Goal: Task Accomplishment & Management: Use online tool/utility

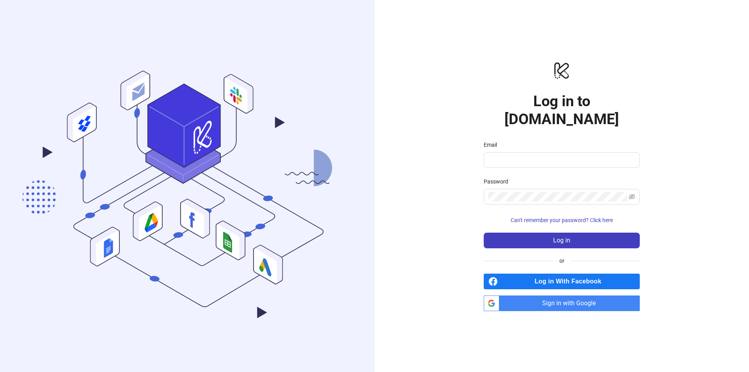
click at [540, 295] on span "Sign in with Google" at bounding box center [570, 303] width 137 height 16
click at [531, 295] on span "Sign in with Google" at bounding box center [570, 303] width 137 height 16
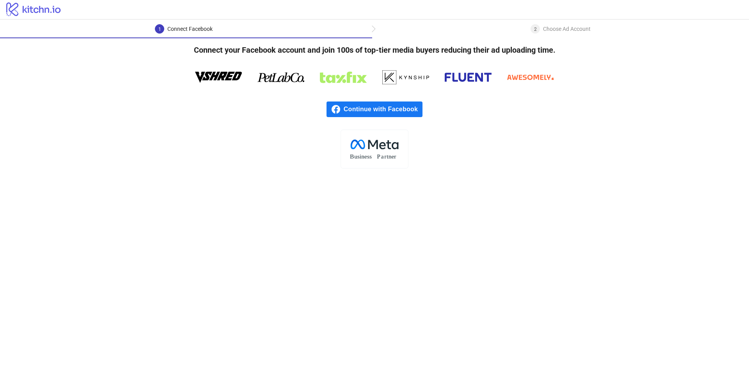
click at [346, 107] on span "Continue with Facebook" at bounding box center [383, 109] width 79 height 16
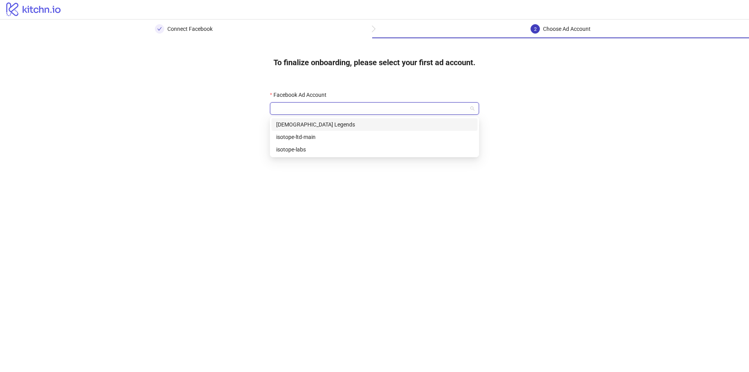
click at [301, 107] on input "Facebook Ad Account" at bounding box center [371, 109] width 193 height 12
click at [292, 135] on div "isotope-ltd-main" at bounding box center [374, 137] width 197 height 9
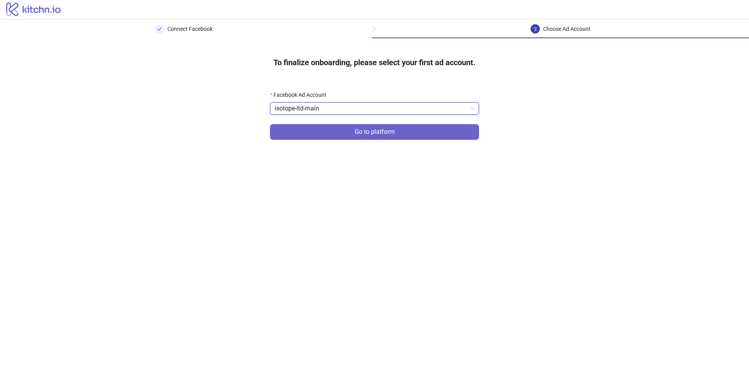
click at [392, 134] on span "Go to platform" at bounding box center [375, 131] width 40 height 7
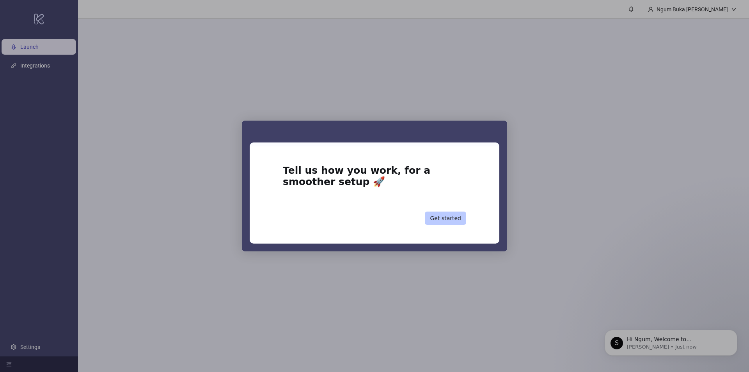
click at [449, 216] on button "Get started" at bounding box center [445, 217] width 41 height 13
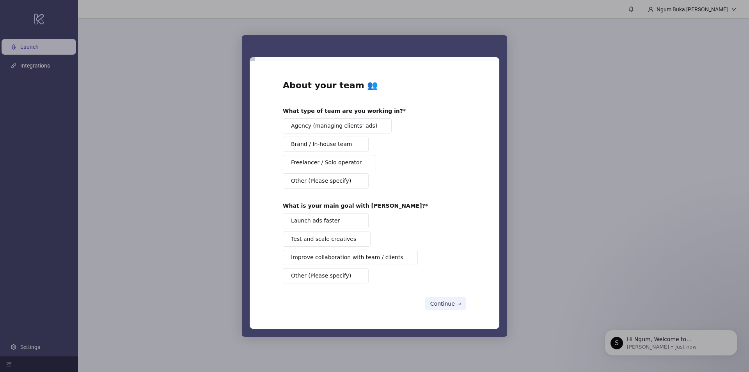
click at [319, 126] on span "Agency (managing clients’ ads)" at bounding box center [334, 126] width 86 height 8
click at [321, 219] on span "Launch ads faster" at bounding box center [315, 221] width 49 height 8
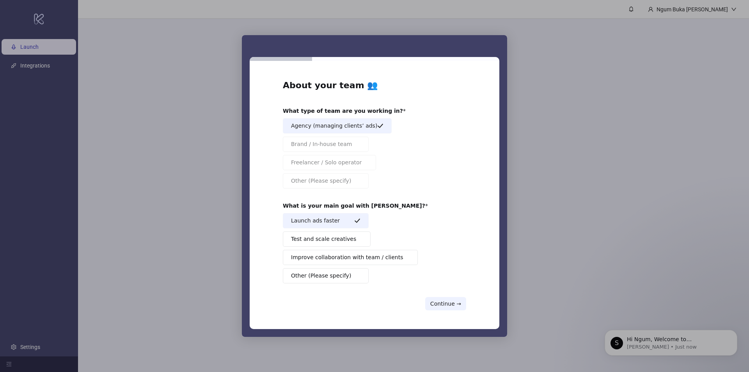
click at [318, 239] on span "Test and scale creatives" at bounding box center [323, 239] width 65 height 8
click at [325, 258] on span "Improve collaboration with team / clients" at bounding box center [347, 257] width 112 height 8
drag, startPoint x: 328, startPoint y: 257, endPoint x: 334, endPoint y: 257, distance: 6.6
click at [328, 257] on span "Improve collaboration with team / clients" at bounding box center [347, 257] width 112 height 8
click at [441, 299] on button "Continue →" at bounding box center [445, 303] width 41 height 13
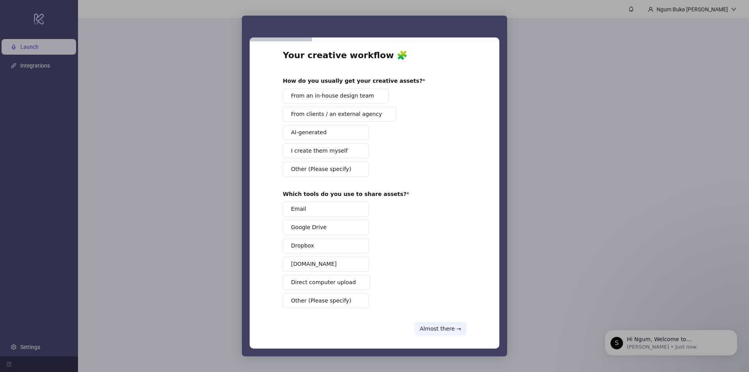
scroll to position [16, 0]
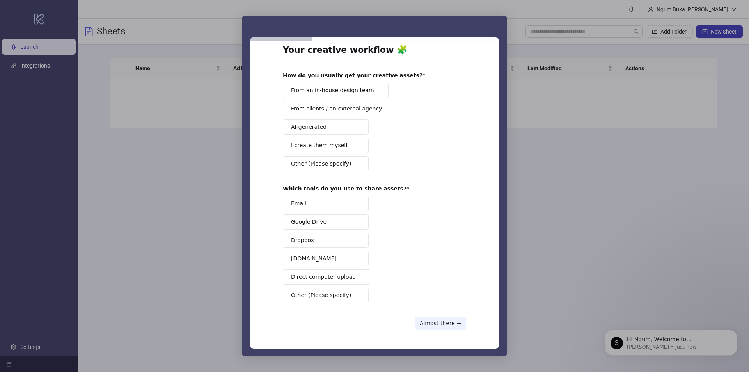
click at [309, 206] on button "Email" at bounding box center [326, 203] width 86 height 15
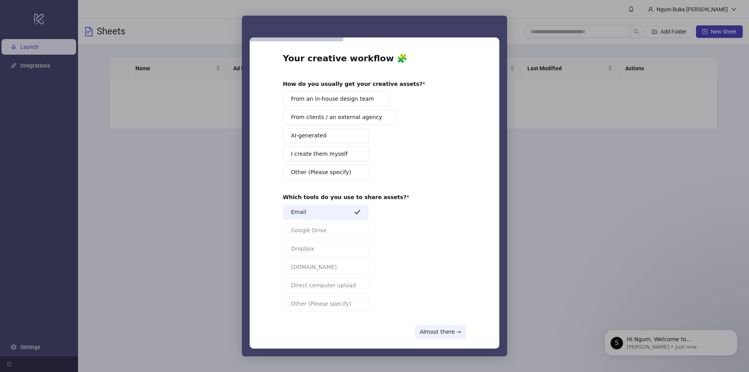
scroll to position [0, 0]
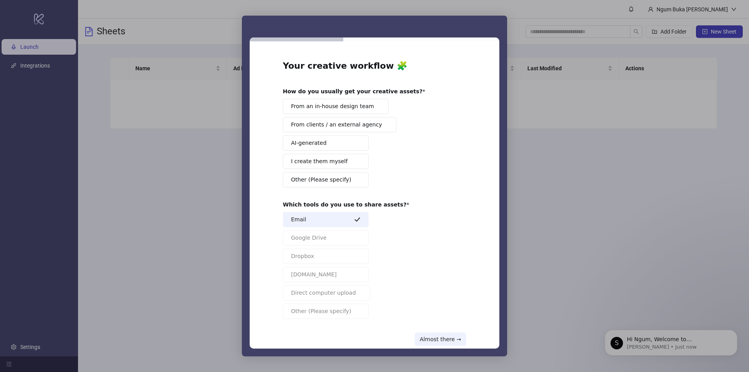
click at [335, 107] on span "From an in-house design team" at bounding box center [332, 106] width 83 height 8
click at [326, 144] on button "AI-generated" at bounding box center [326, 142] width 86 height 15
click at [330, 165] on span "I create them myself" at bounding box center [319, 161] width 57 height 8
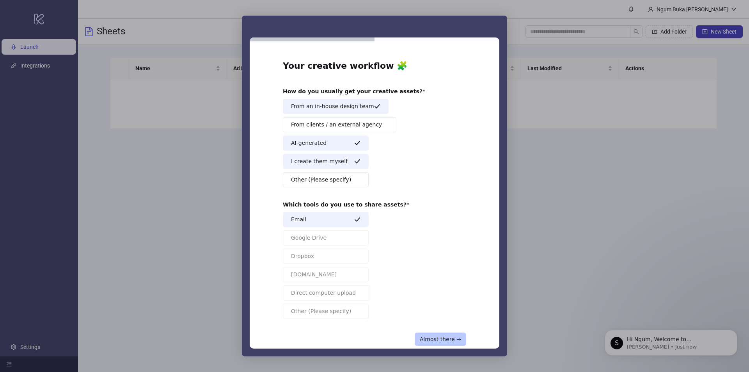
click at [442, 339] on button "Almost there →" at bounding box center [440, 338] width 51 height 13
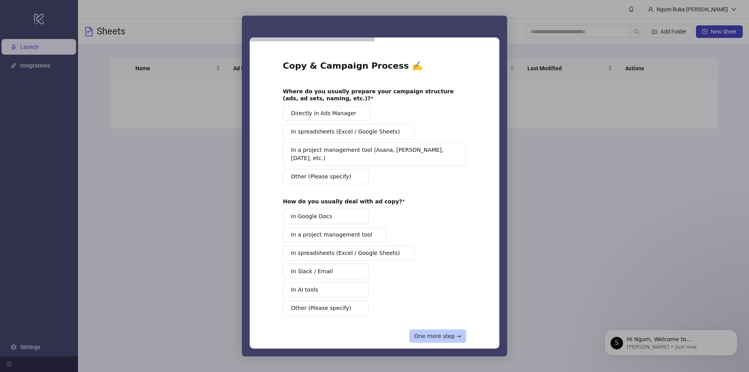
click at [446, 329] on button "One more step →" at bounding box center [437, 335] width 57 height 13
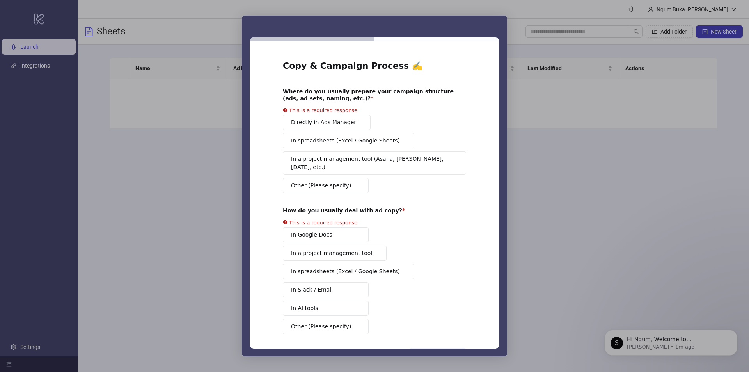
click at [306, 120] on button "Directly in Ads Manager" at bounding box center [327, 122] width 88 height 15
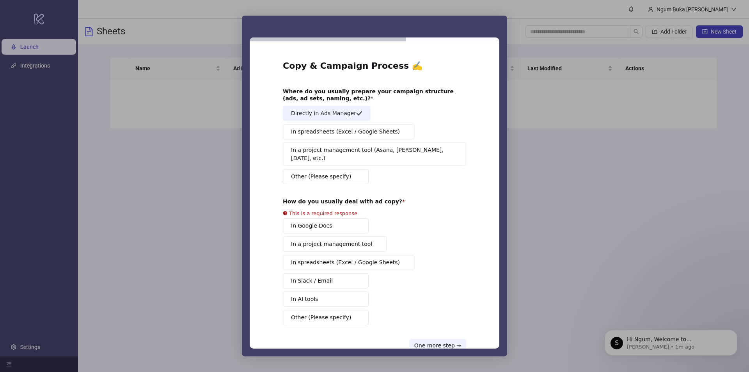
click at [298, 149] on span "In a project management tool (Asana, Trello, Monday, etc.)" at bounding box center [372, 154] width 162 height 16
click at [321, 135] on span "In spreadsheets (Excel / Google Sheets)" at bounding box center [345, 132] width 109 height 8
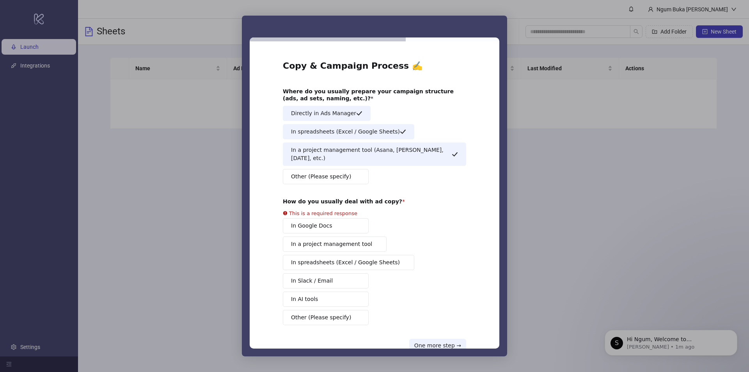
click at [331, 218] on button "In Google Docs" at bounding box center [326, 225] width 86 height 15
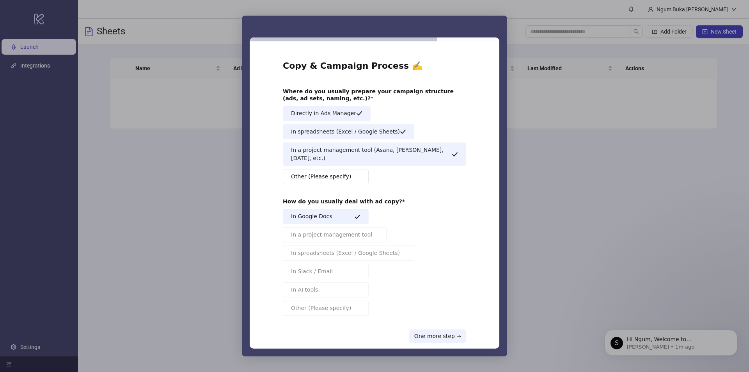
scroll to position [5, 0]
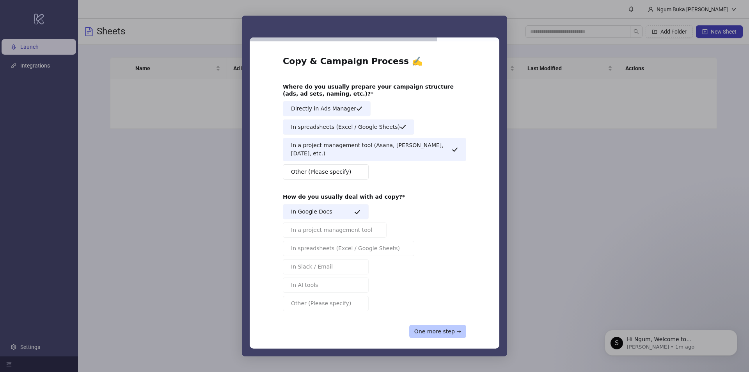
click at [430, 325] on button "One more step →" at bounding box center [437, 331] width 57 height 13
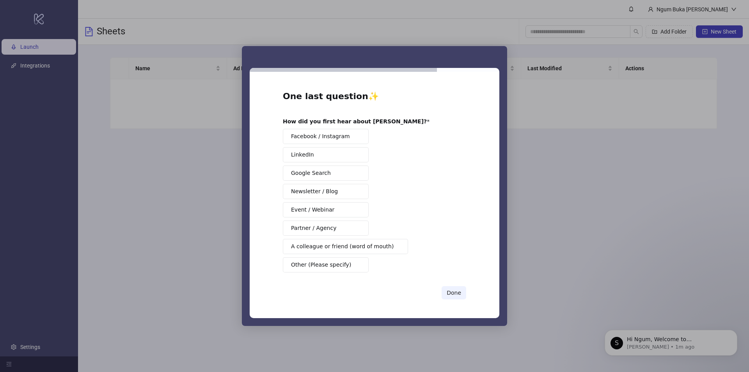
scroll to position [0, 0]
click at [327, 264] on span "Other (Please specify)" at bounding box center [321, 265] width 60 height 8
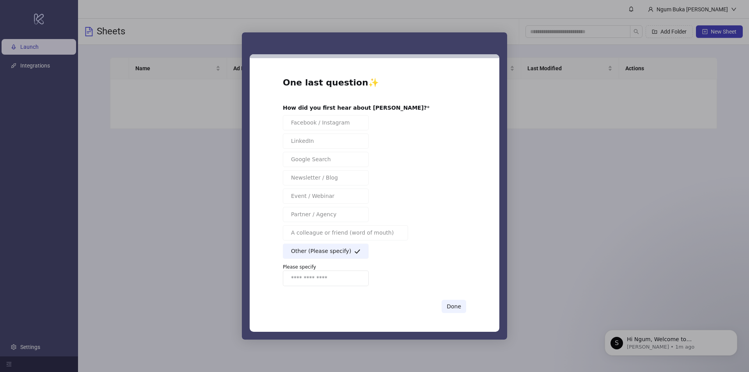
click at [298, 277] on input "Enter response" at bounding box center [326, 278] width 86 height 16
type input "*******"
click at [453, 305] on button "Done" at bounding box center [454, 306] width 25 height 13
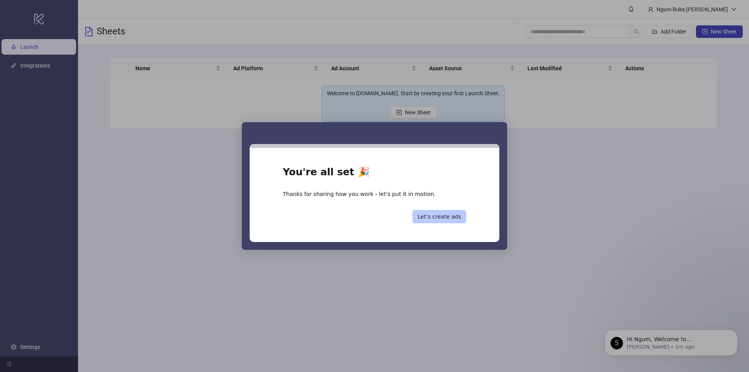
click at [439, 215] on button "Let’s create ads" at bounding box center [439, 216] width 54 height 13
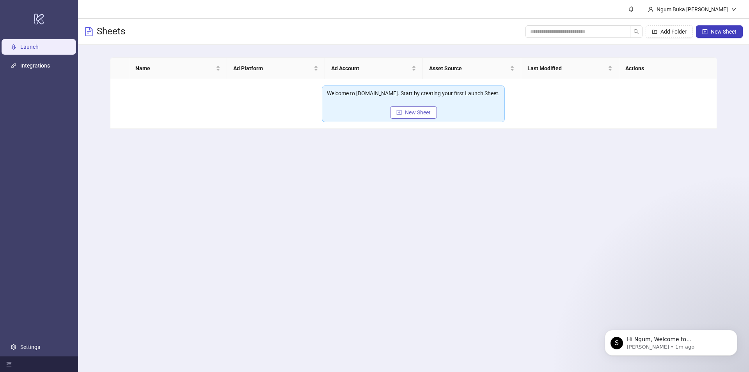
click at [419, 113] on span "New Sheet" at bounding box center [418, 112] width 26 height 6
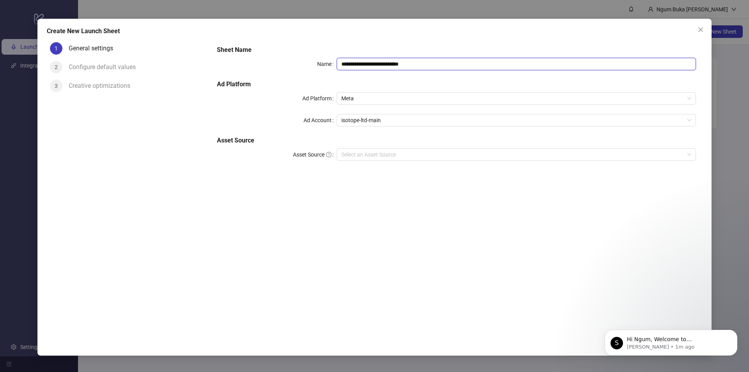
drag, startPoint x: 423, startPoint y: 64, endPoint x: 334, endPoint y: 64, distance: 89.7
click at [334, 64] on div "**********" at bounding box center [456, 64] width 479 height 12
click at [380, 98] on span "Meta" at bounding box center [516, 98] width 350 height 12
type input "**********"
click at [380, 98] on span "Meta" at bounding box center [516, 98] width 350 height 12
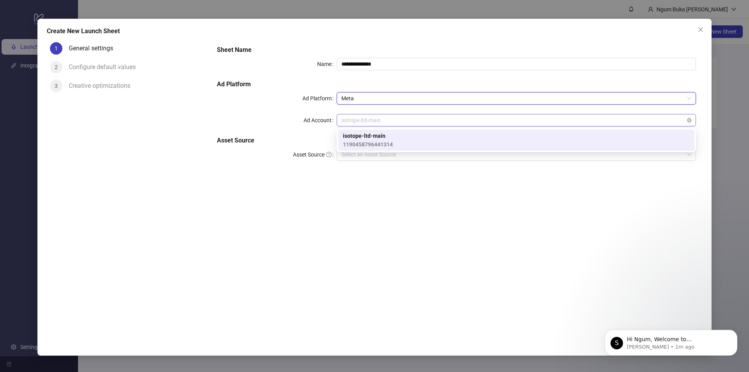
click at [384, 118] on span "isotope-ltd-main" at bounding box center [516, 120] width 350 height 12
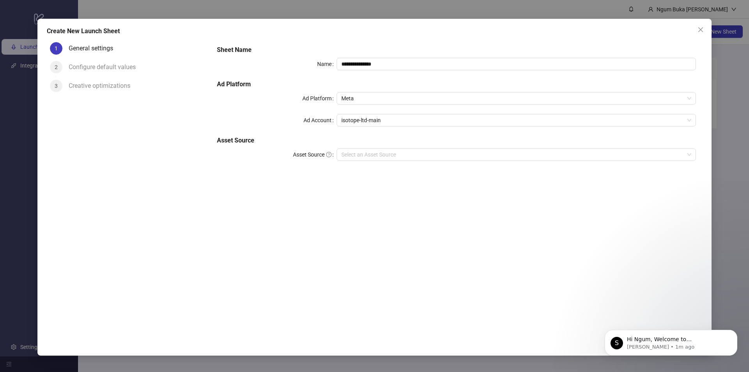
click at [326, 163] on div "**********" at bounding box center [456, 107] width 485 height 131
click at [352, 155] on input "Asset Source" at bounding box center [512, 155] width 343 height 12
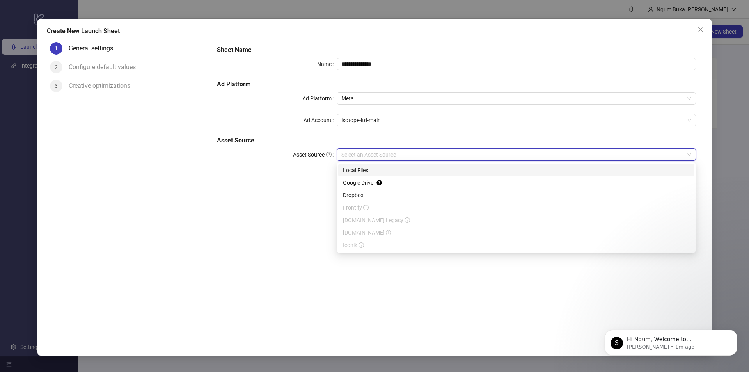
click at [351, 168] on div "Local Files" at bounding box center [516, 170] width 347 height 9
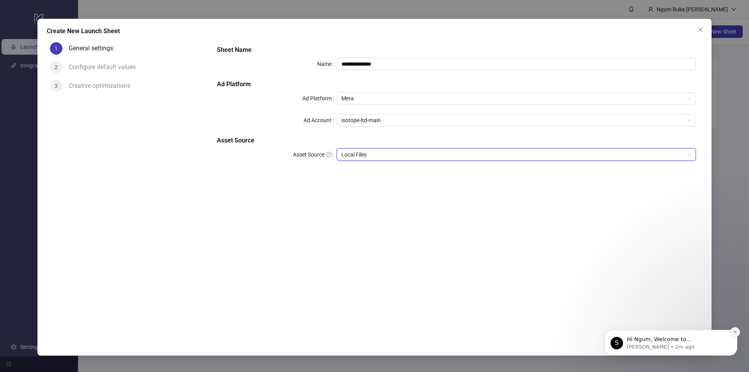
click at [736, 332] on icon "Dismiss notification" at bounding box center [735, 332] width 4 height 4
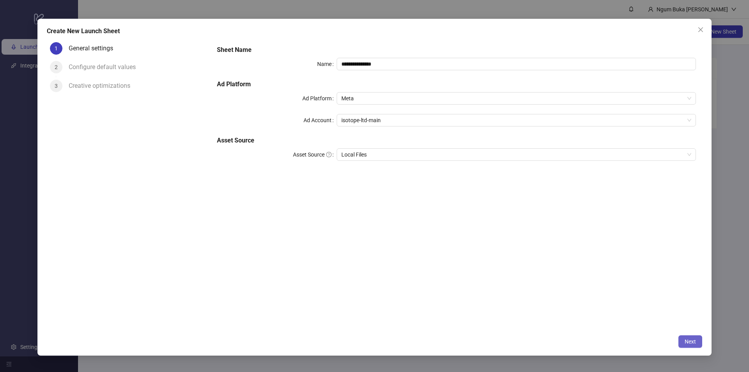
click at [686, 340] on span "Next" at bounding box center [690, 341] width 11 height 6
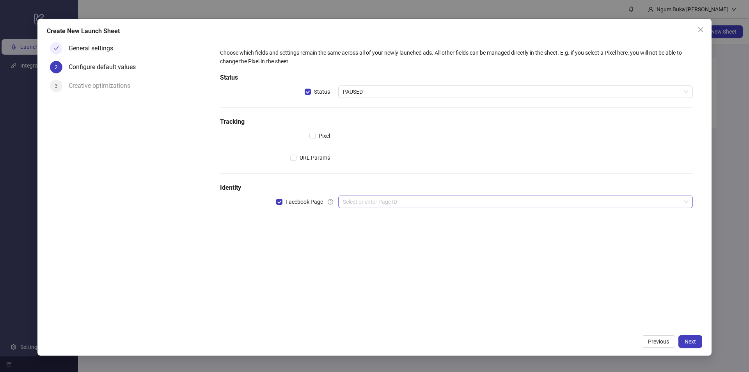
click at [366, 201] on input "search" at bounding box center [512, 202] width 338 height 12
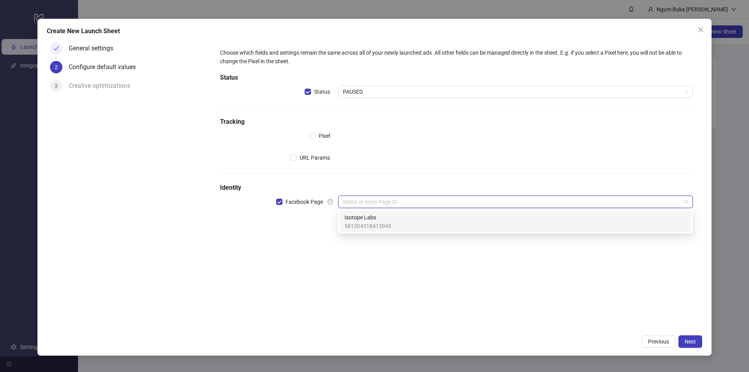
click at [368, 222] on span "581204318413945" at bounding box center [367, 226] width 47 height 9
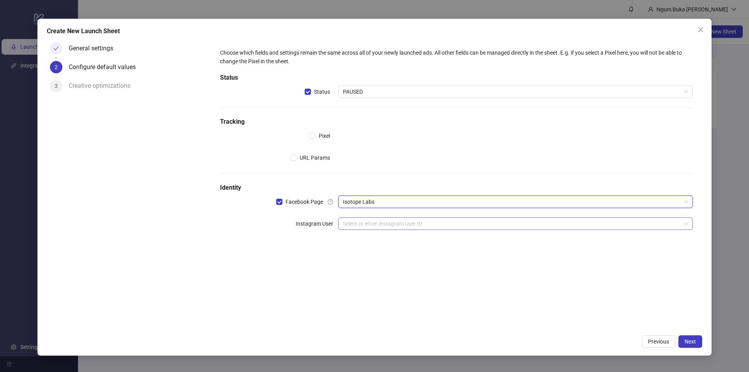
click at [385, 225] on input "search" at bounding box center [512, 224] width 338 height 12
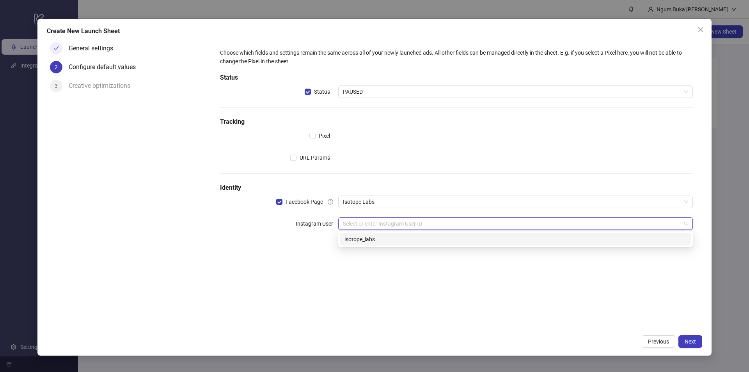
click at [367, 239] on div "isotope_labs" at bounding box center [515, 239] width 342 height 9
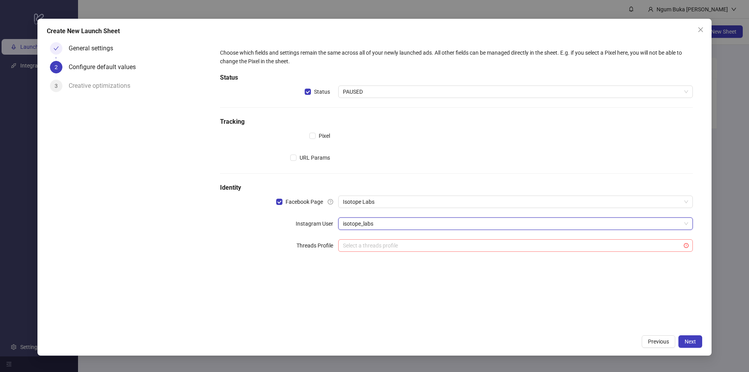
click at [357, 246] on input "search" at bounding box center [512, 246] width 338 height 12
click at [306, 268] on form "Choose which fields and settings remain the same across all of your newly launc…" at bounding box center [457, 154] width 492 height 231
click at [433, 247] on input "search" at bounding box center [512, 246] width 338 height 12
click at [511, 273] on ellipse at bounding box center [515, 271] width 21 height 5
click at [516, 307] on div "Choose which fields and settings remain the same across all of your newly launc…" at bounding box center [457, 185] width 492 height 292
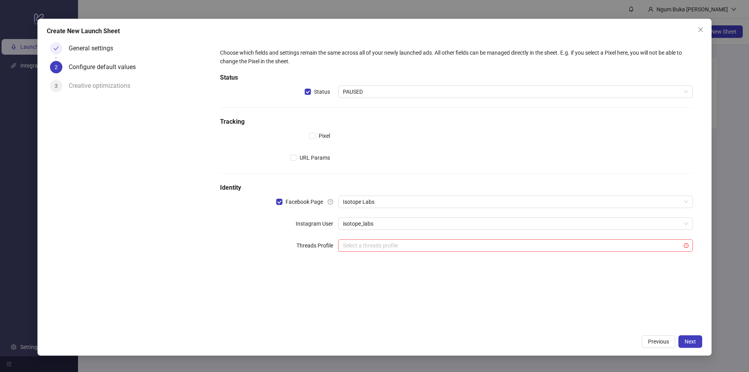
click at [604, 306] on div "Choose which fields and settings remain the same across all of your newly launc…" at bounding box center [457, 185] width 492 height 292
click at [394, 286] on div "Choose which fields and settings remain the same across all of your newly launc…" at bounding box center [457, 185] width 492 height 292
click at [692, 340] on span "Next" at bounding box center [690, 341] width 11 height 6
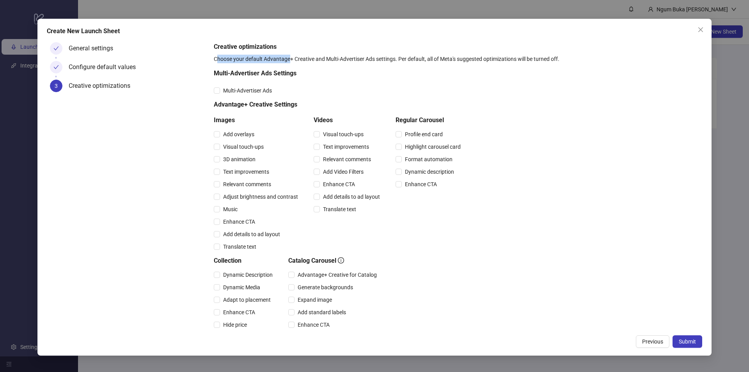
drag, startPoint x: 216, startPoint y: 56, endPoint x: 291, endPoint y: 59, distance: 74.9
click at [291, 59] on div "Choose your default Advantage+ Creative and Multi-Advertiser Ads settings. Per …" at bounding box center [456, 59] width 485 height 9
click at [323, 58] on div "Choose your default Advantage+ Creative and Multi-Advertiser Ads settings. Per …" at bounding box center [456, 59] width 485 height 9
click at [360, 57] on div "Choose your default Advantage+ Creative and Multi-Advertiser Ads settings. Per …" at bounding box center [456, 59] width 485 height 9
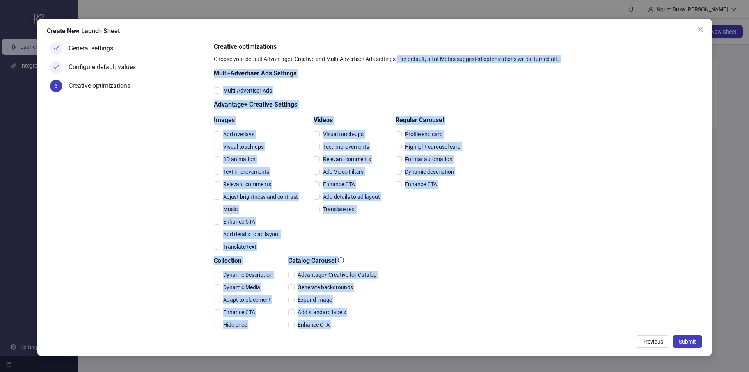
drag, startPoint x: 397, startPoint y: 57, endPoint x: 558, endPoint y: 64, distance: 160.9
click at [558, 64] on div "Creative optimizations Choose your default Advantage+ Creative and Multi-Advert…" at bounding box center [456, 238] width 485 height 392
click at [354, 80] on div "Multi-Advertiser Ads Settings" at bounding box center [339, 75] width 250 height 12
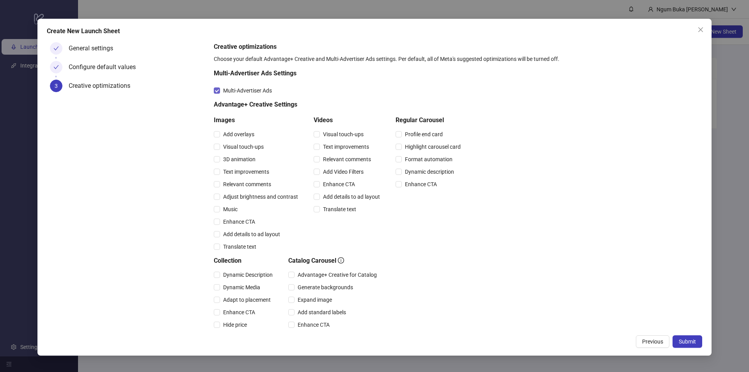
click at [257, 92] on span "Multi-Advertiser Ads" at bounding box center [247, 90] width 55 height 9
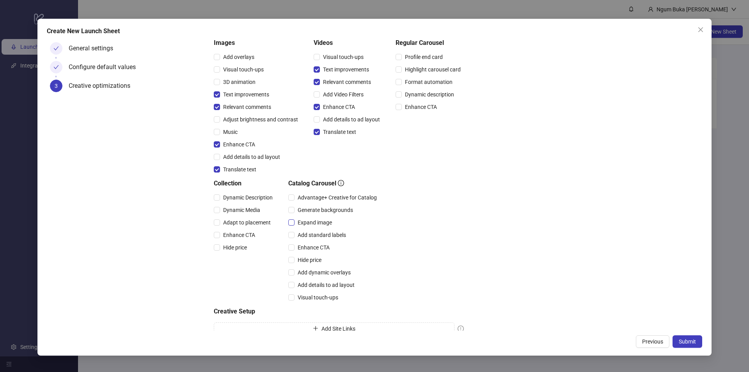
scroll to position [78, 0]
click at [229, 197] on span "Dynamic Description" at bounding box center [248, 196] width 56 height 9
click at [235, 234] on span "Enhance CTA" at bounding box center [239, 234] width 38 height 9
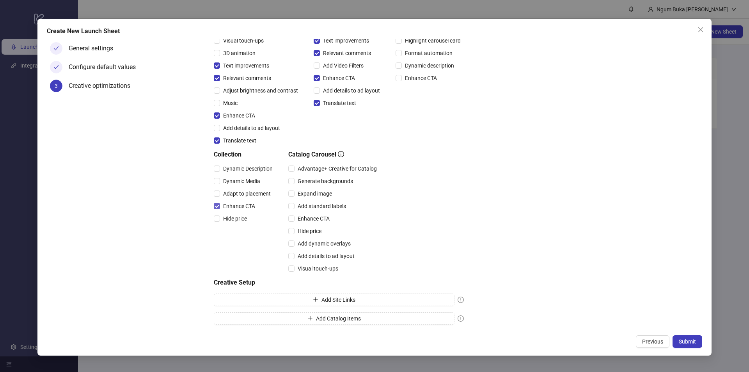
click at [221, 202] on span "Enhance CTA" at bounding box center [239, 206] width 38 height 9
click at [328, 300] on span "Add Site Links" at bounding box center [338, 299] width 34 height 6
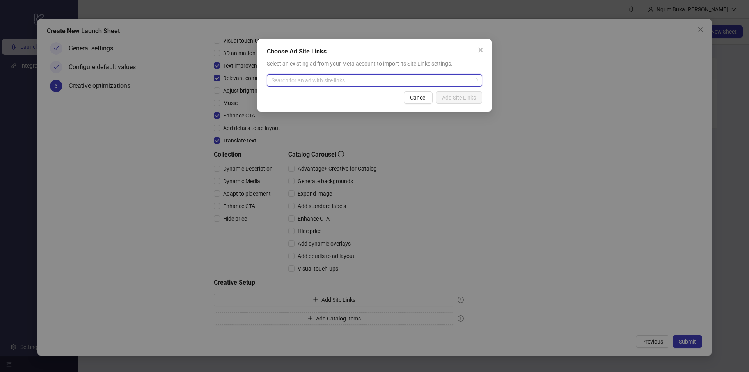
click at [298, 80] on input "search" at bounding box center [371, 81] width 199 height 12
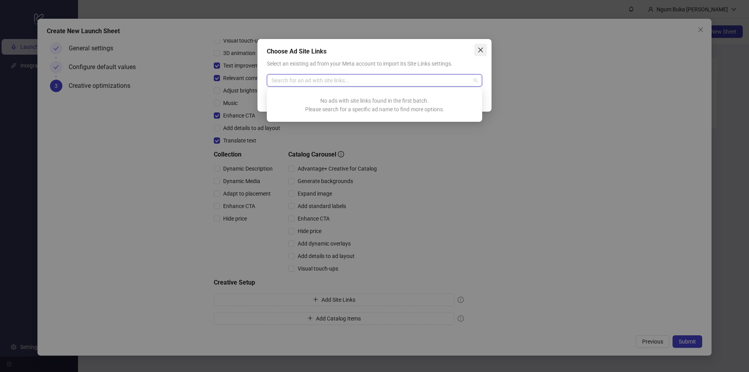
click at [484, 51] on span "Close" at bounding box center [480, 50] width 12 height 6
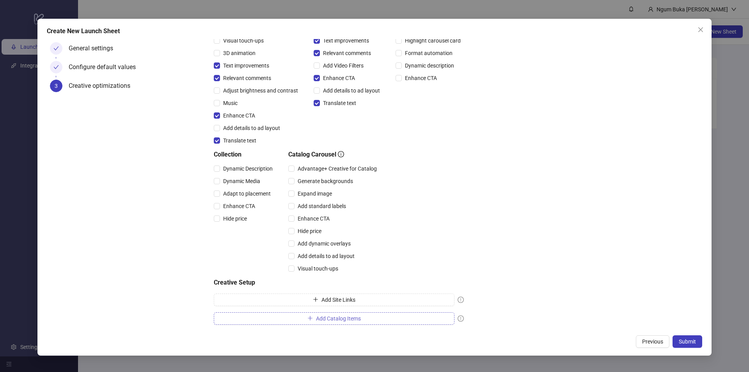
click at [330, 319] on span "Add Catalog Items" at bounding box center [338, 318] width 45 height 6
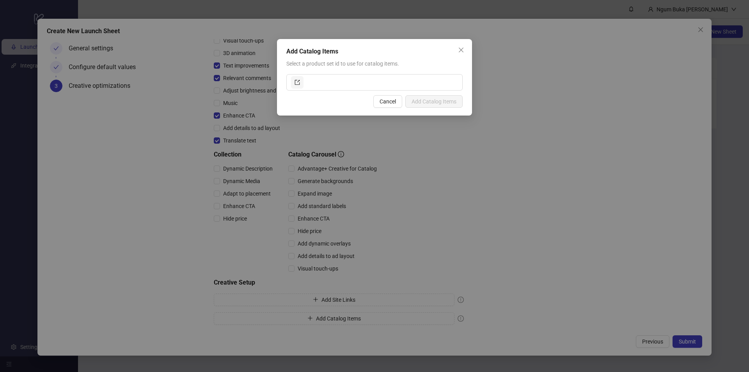
click at [451, 46] on div "Add Catalog Items Select a product set id to use for catalog items. Cancel Add …" at bounding box center [374, 77] width 195 height 76
click at [435, 84] on input "text" at bounding box center [381, 82] width 153 height 12
click at [459, 46] on button "Close" at bounding box center [461, 50] width 12 height 12
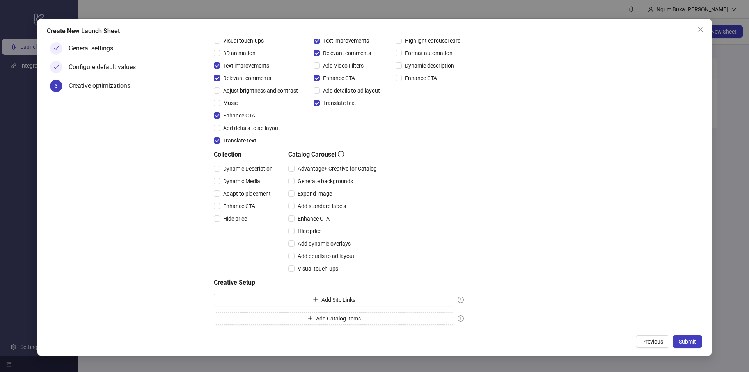
click at [481, 188] on div "Creative optimizations Choose your default Advantage+ Creative and Multi-Advert…" at bounding box center [456, 132] width 485 height 392
click at [686, 341] on span "Submit" at bounding box center [687, 341] width 17 height 6
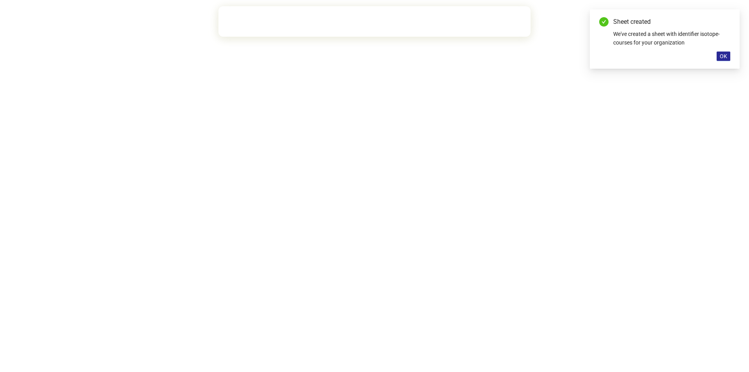
click at [721, 55] on span "OK" at bounding box center [723, 56] width 7 height 6
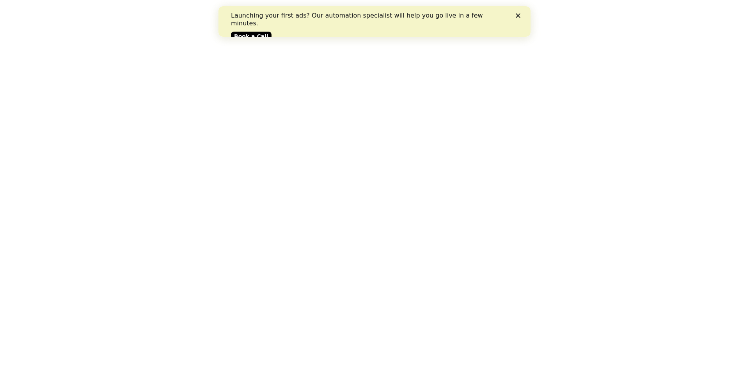
click at [518, 16] on polygon "Close" at bounding box center [518, 15] width 5 height 5
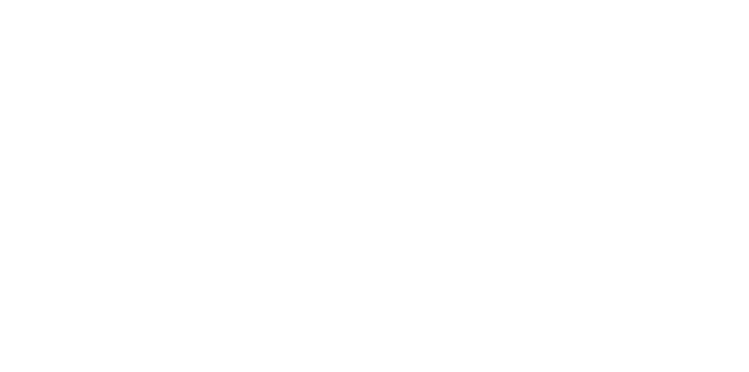
click at [88, 20] on div at bounding box center [374, 186] width 749 height 372
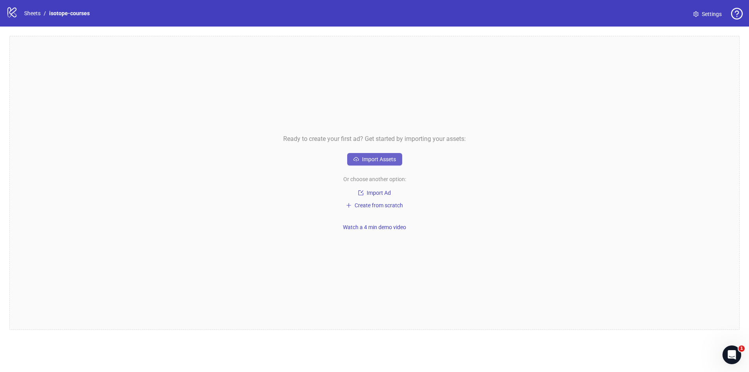
click at [375, 157] on span "Import Assets" at bounding box center [379, 159] width 34 height 6
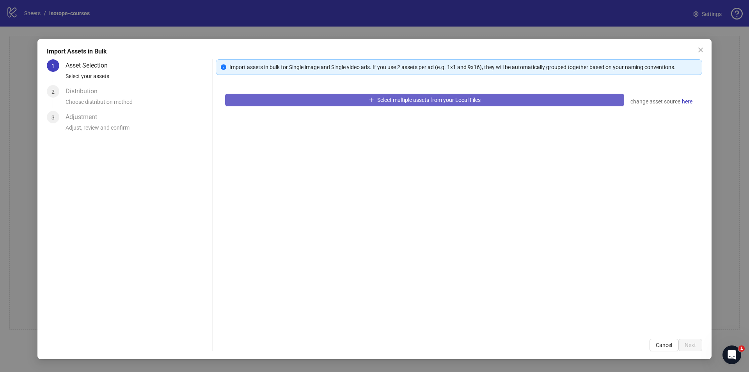
click at [348, 99] on button "Select multiple assets from your Local Files" at bounding box center [424, 100] width 399 height 12
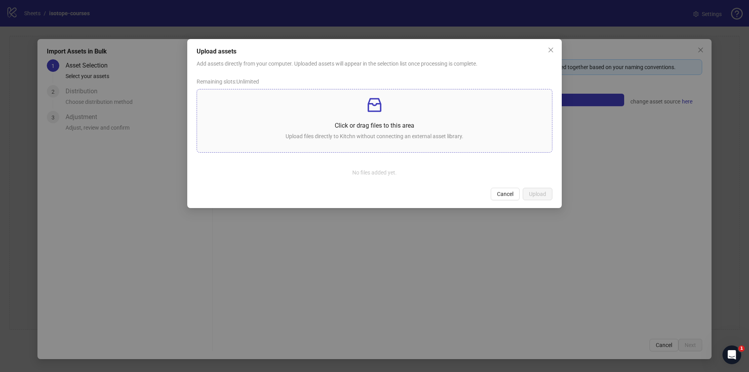
click at [383, 120] on div "Click or drag files to this area Upload files directly to Kitchn without connec…" at bounding box center [374, 121] width 343 height 50
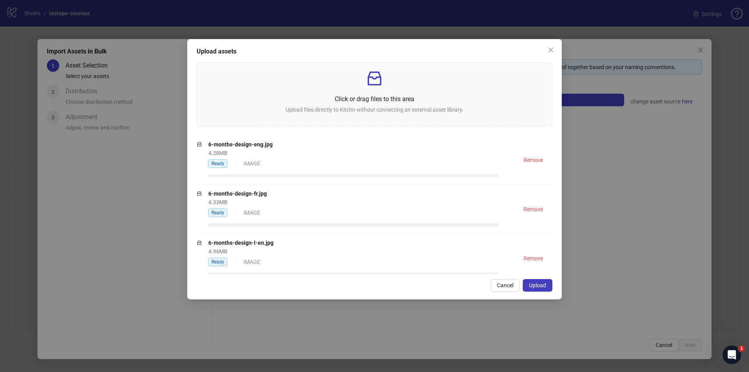
scroll to position [180, 0]
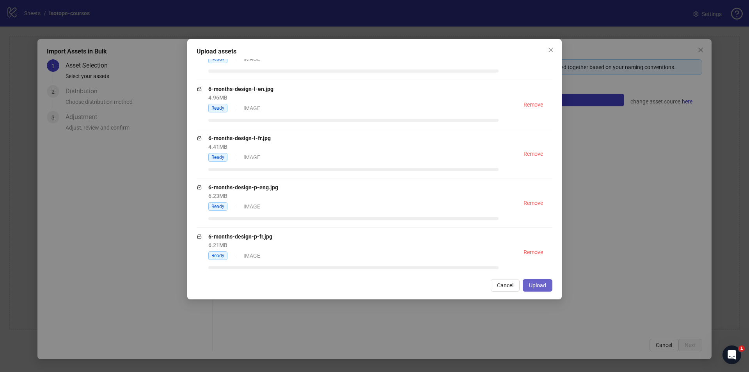
click at [533, 287] on span "Upload" at bounding box center [537, 285] width 17 height 6
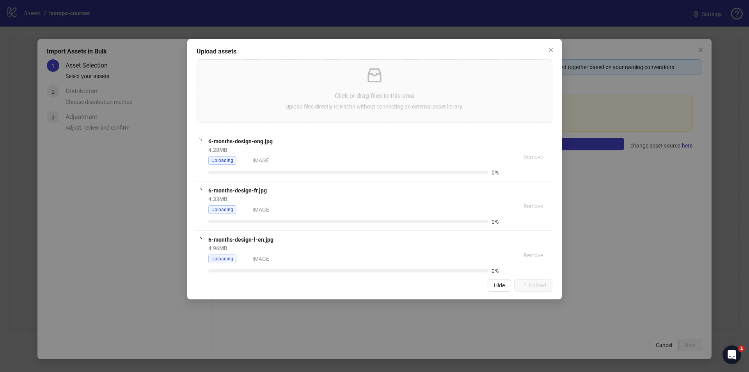
scroll to position [227, 0]
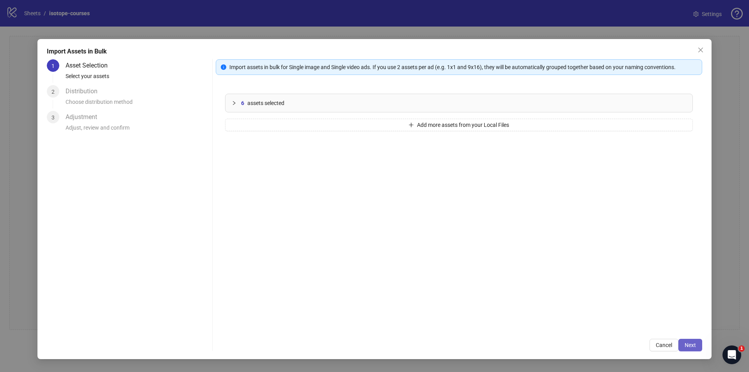
click at [696, 346] on button "Next" at bounding box center [690, 345] width 24 height 12
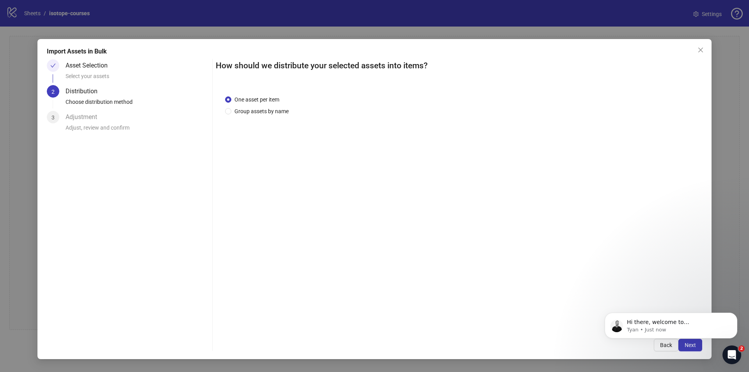
scroll to position [0, 0]
click at [737, 315] on icon "Dismiss notification" at bounding box center [735, 314] width 4 height 4
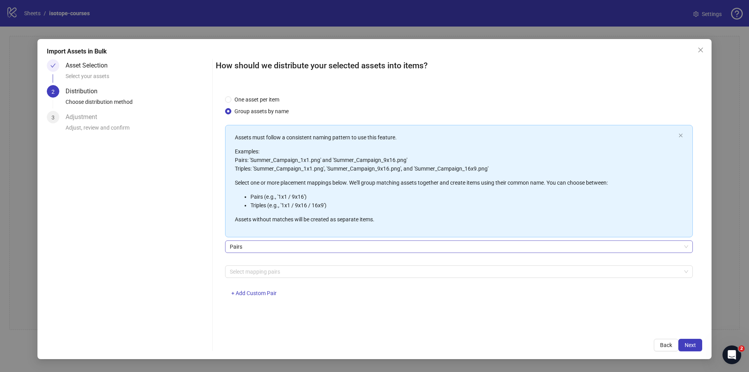
click at [272, 247] on span "Pairs" at bounding box center [459, 247] width 458 height 12
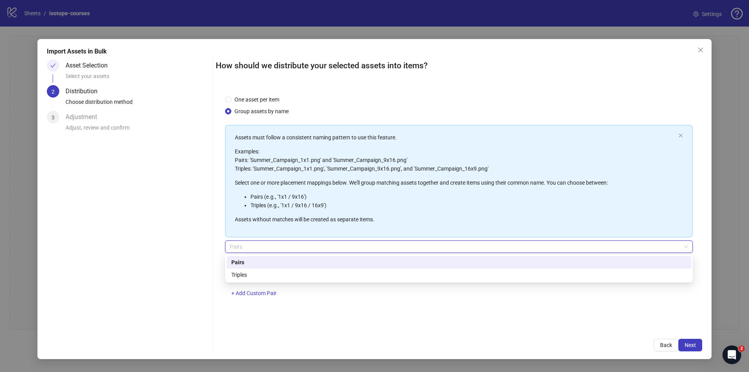
click at [273, 246] on span "Pairs" at bounding box center [459, 247] width 458 height 12
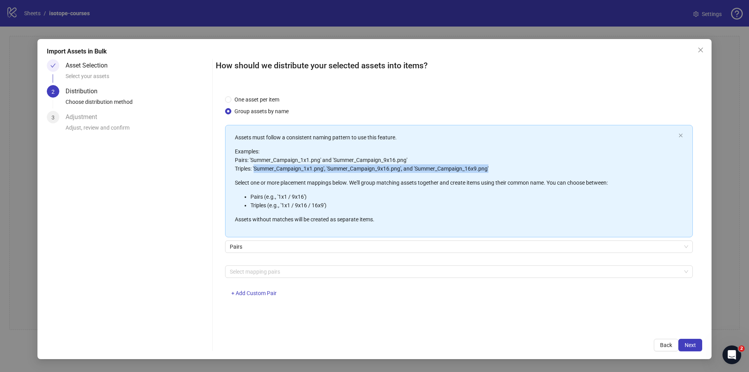
drag, startPoint x: 255, startPoint y: 168, endPoint x: 494, endPoint y: 167, distance: 239.1
click at [494, 167] on p "Examples: Pairs: 'Summer_Campaign_1x1.png' and 'Summer_Campaign_9x16.png' Tripl…" at bounding box center [455, 160] width 440 height 26
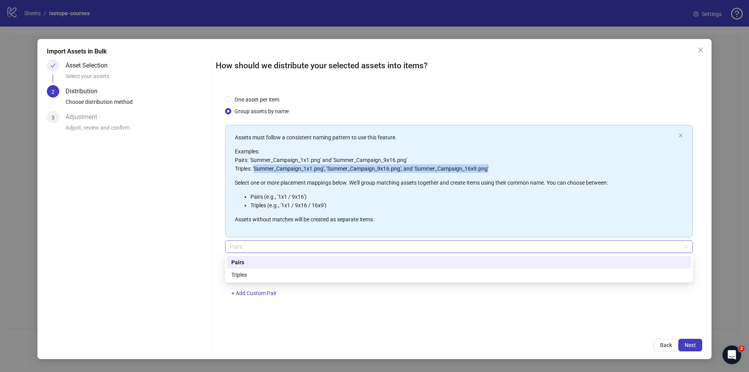
click at [237, 246] on span "Pairs" at bounding box center [459, 247] width 458 height 12
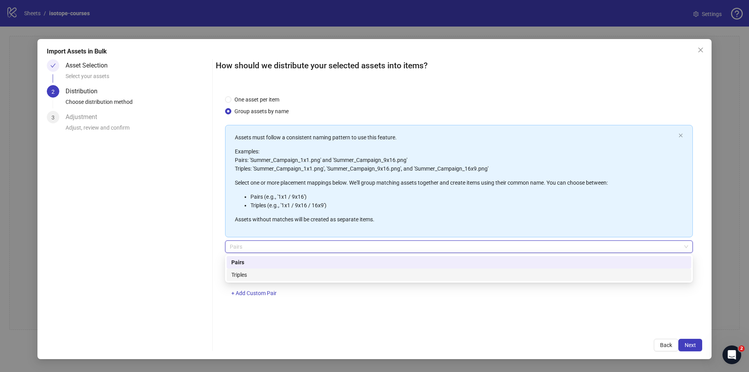
click at [235, 271] on div "Triples" at bounding box center [458, 274] width 455 height 9
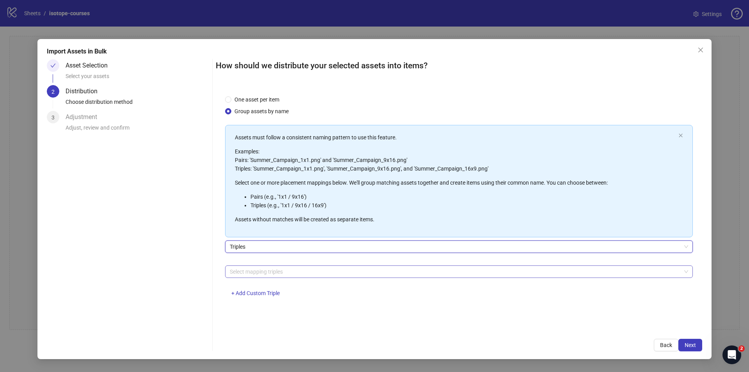
click at [252, 269] on div at bounding box center [455, 271] width 456 height 11
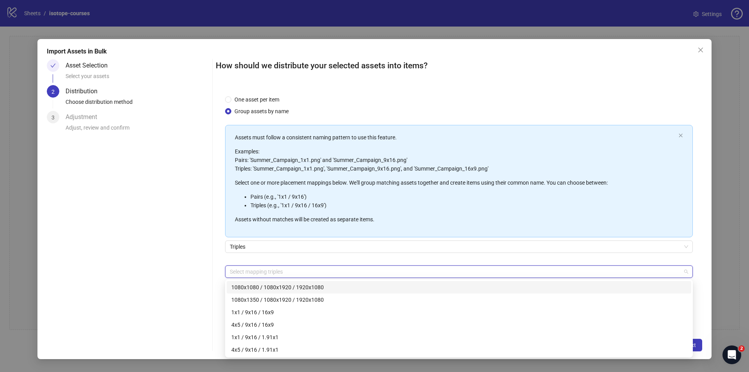
click at [252, 285] on div "1080x1080 / 1080x1920 / 1920x1080" at bounding box center [458, 287] width 455 height 9
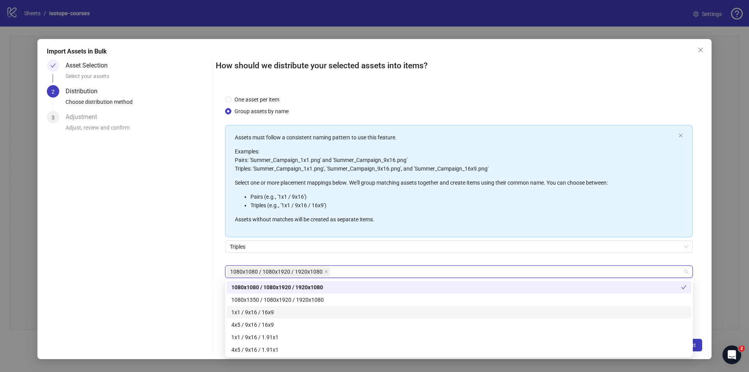
click at [264, 310] on div "1x1 / 9x16 / 16x9" at bounding box center [458, 312] width 455 height 9
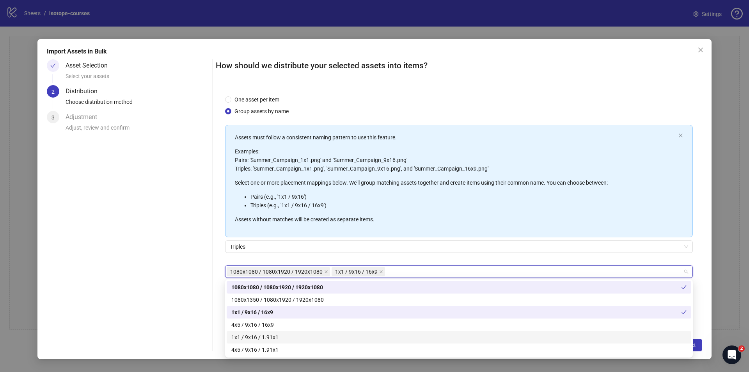
click at [260, 337] on div "1x1 / 9x16 / 1.91x1" at bounding box center [458, 337] width 455 height 9
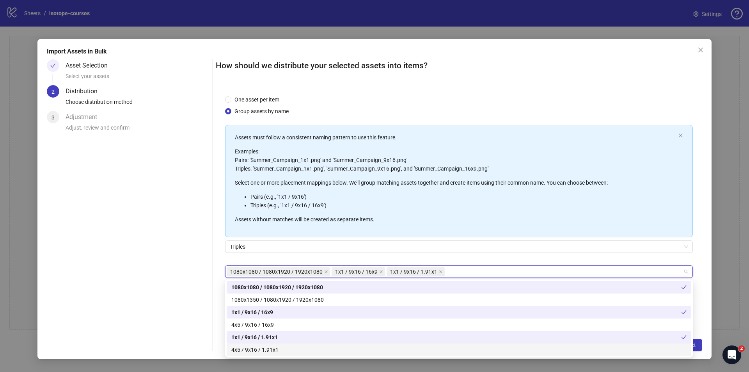
click at [254, 349] on div "4x5 / 9x16 / 1.91x1" at bounding box center [458, 349] width 455 height 9
click at [259, 323] on div "4x5 / 9x16 / 16x9" at bounding box center [458, 324] width 455 height 9
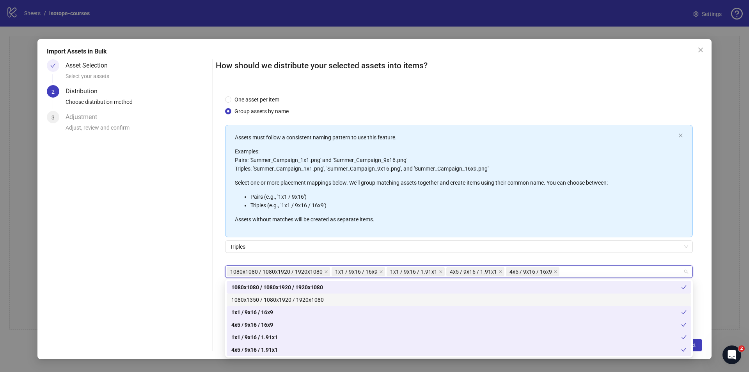
click at [264, 300] on div "1080x1350 / 1080x1920 / 1920x1080" at bounding box center [458, 299] width 455 height 9
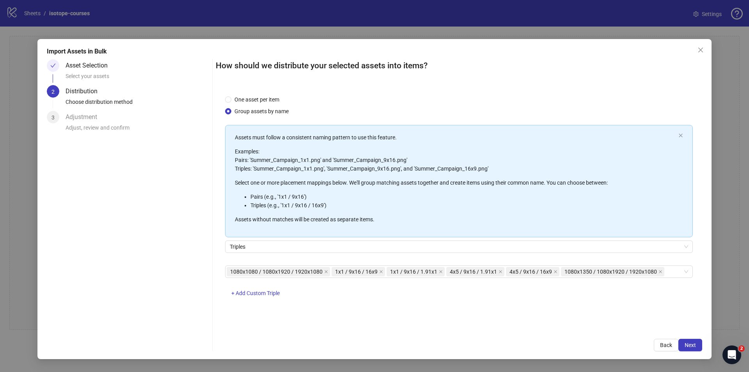
click at [701, 249] on div "One asset per item Group assets by name Assets must follow a consistent naming …" at bounding box center [459, 207] width 486 height 243
click at [689, 342] on span "Next" at bounding box center [690, 345] width 11 height 6
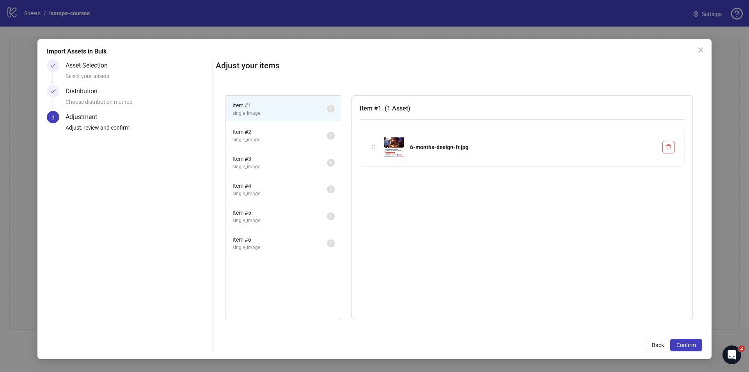
click at [391, 108] on span "( 1 Asset )" at bounding box center [398, 108] width 26 height 7
click at [248, 134] on span "Item # 2" at bounding box center [280, 132] width 94 height 9
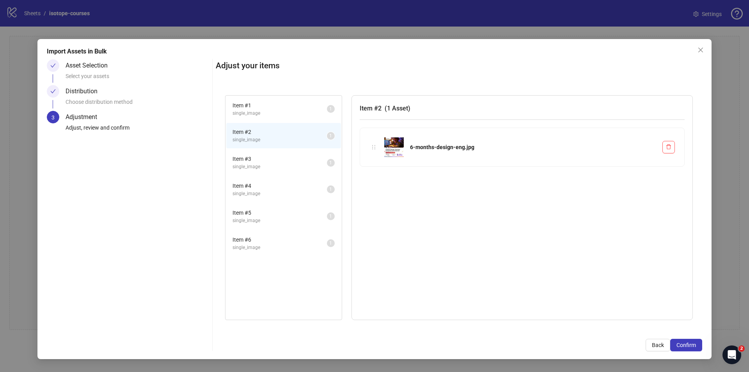
click at [250, 160] on span "Item # 3" at bounding box center [280, 158] width 94 height 9
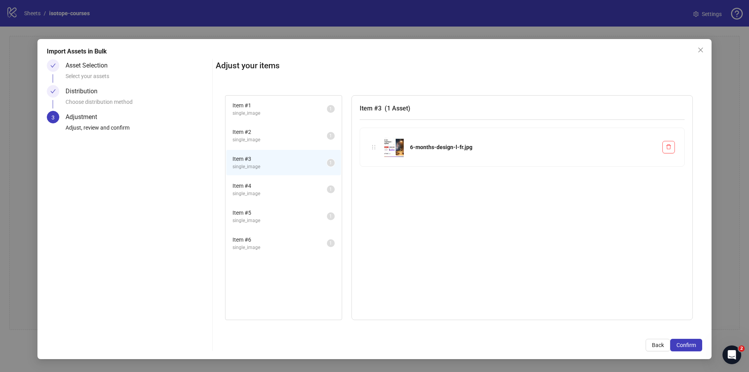
click at [247, 105] on span "Item # 1" at bounding box center [280, 105] width 94 height 9
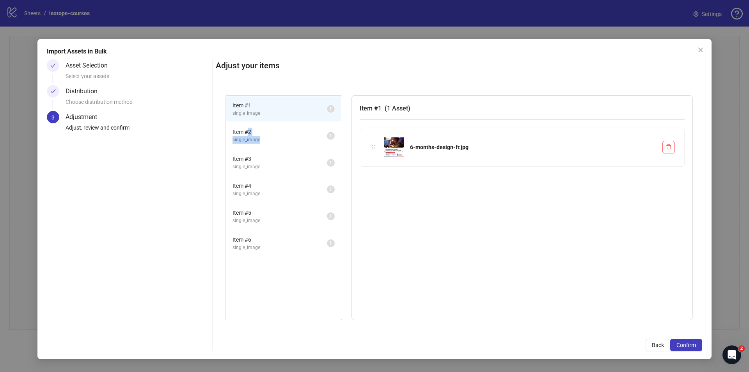
drag, startPoint x: 247, startPoint y: 133, endPoint x: 318, endPoint y: 144, distance: 71.8
click at [318, 144] on li "Item # 2 single_image 1" at bounding box center [283, 135] width 115 height 25
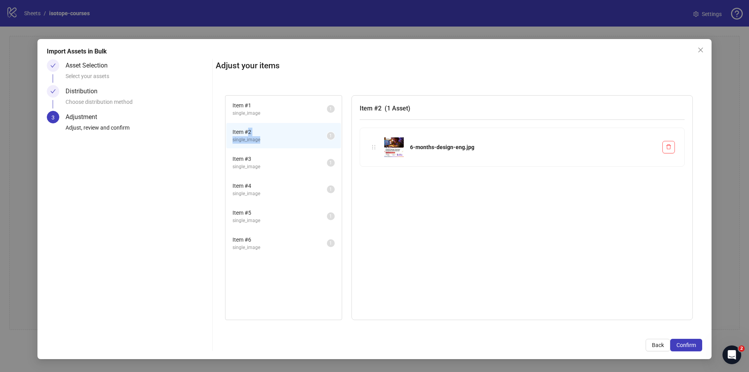
click at [300, 133] on span "Item # 2" at bounding box center [280, 132] width 94 height 9
click at [332, 134] on sup "1" at bounding box center [331, 136] width 8 height 8
click at [259, 158] on span "Item # 3" at bounding box center [280, 158] width 94 height 9
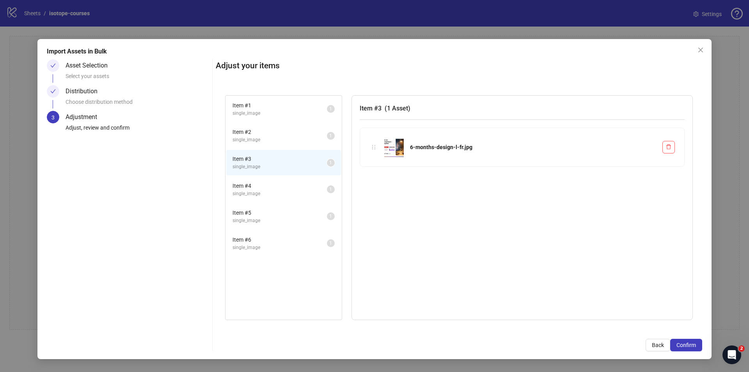
click at [248, 186] on span "Item # 4" at bounding box center [280, 185] width 94 height 9
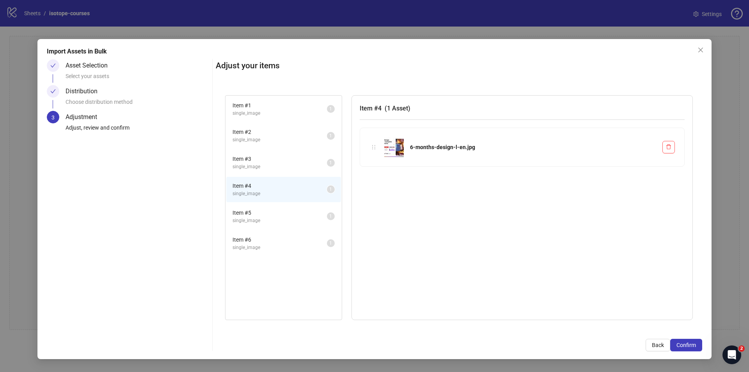
click at [250, 212] on span "Item # 5" at bounding box center [280, 212] width 94 height 9
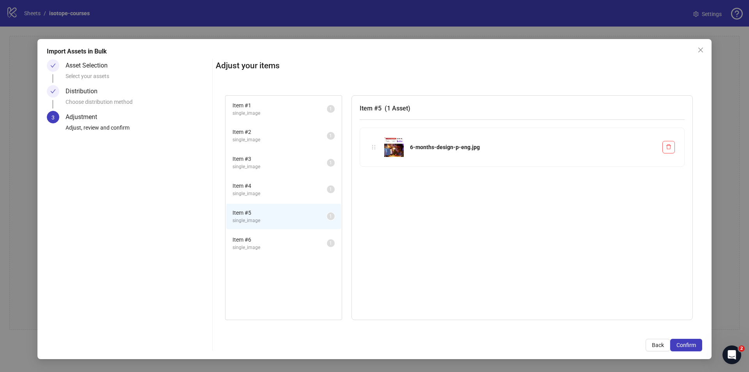
click at [247, 240] on span "Item # 6" at bounding box center [280, 239] width 94 height 9
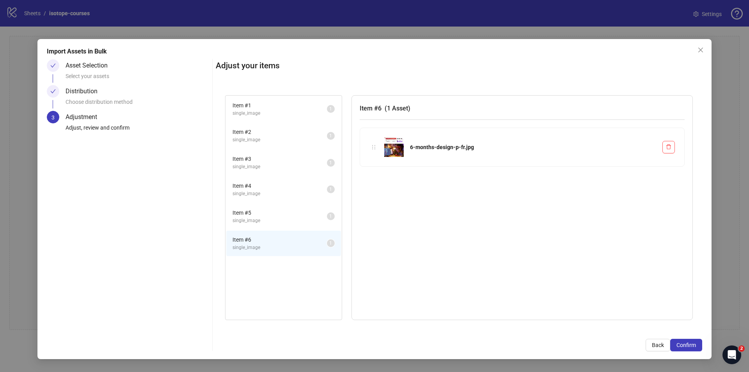
click at [252, 218] on span "single_image" at bounding box center [280, 220] width 94 height 7
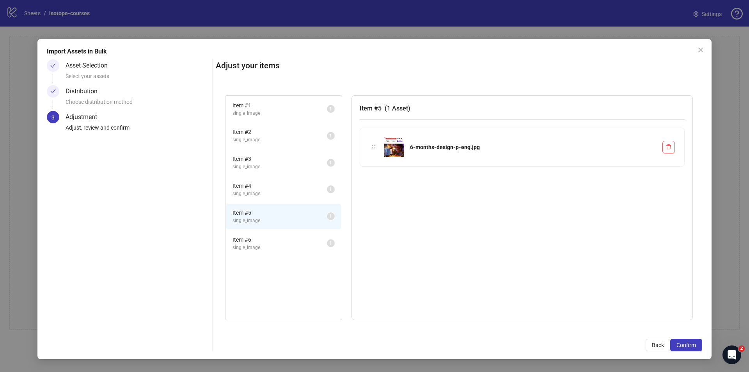
click at [256, 190] on span "single_image" at bounding box center [280, 193] width 94 height 7
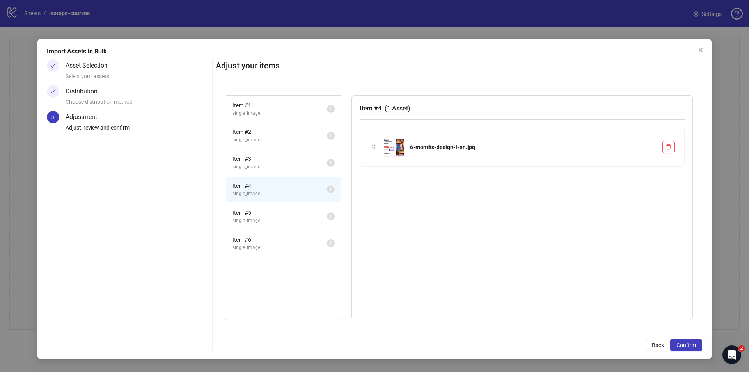
click at [251, 158] on span "Item # 3" at bounding box center [280, 158] width 94 height 9
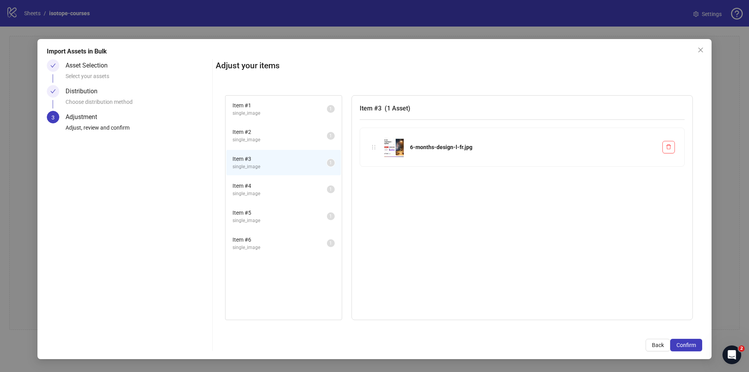
click at [249, 133] on span "Item # 2" at bounding box center [280, 132] width 94 height 9
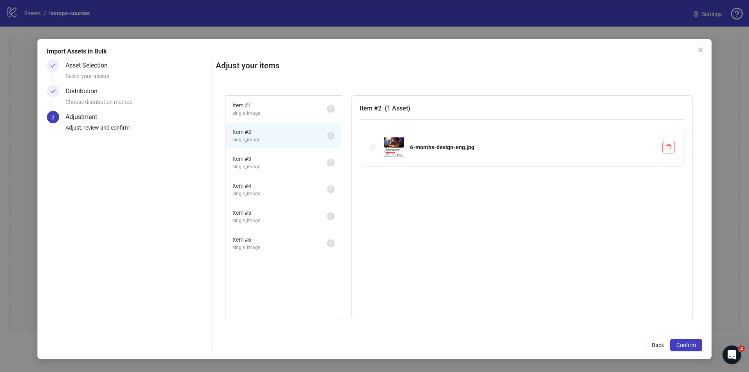
click at [253, 103] on span "Item # 1" at bounding box center [280, 105] width 94 height 9
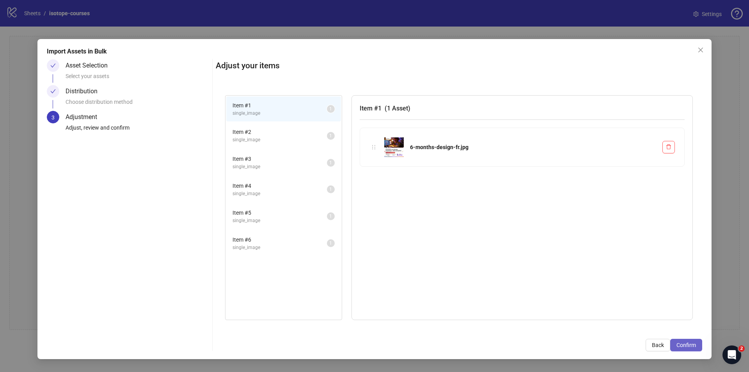
click at [690, 345] on span "Confirm" at bounding box center [686, 345] width 20 height 6
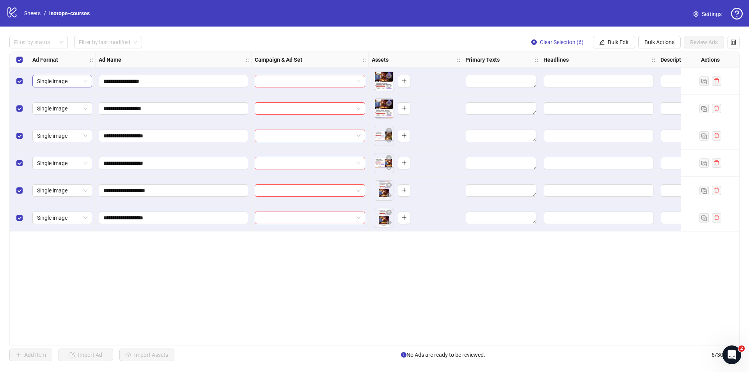
click at [74, 82] on span "Single image" at bounding box center [62, 81] width 50 height 12
click at [118, 267] on div "**********" at bounding box center [374, 198] width 730 height 294
click at [406, 80] on icon "plus" at bounding box center [403, 80] width 5 height 5
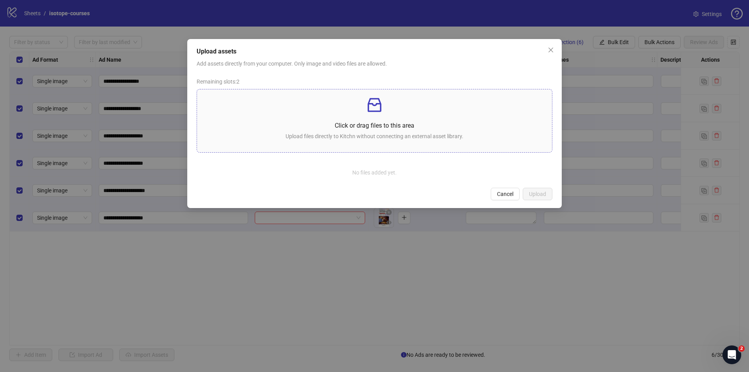
click at [362, 110] on p at bounding box center [374, 105] width 343 height 19
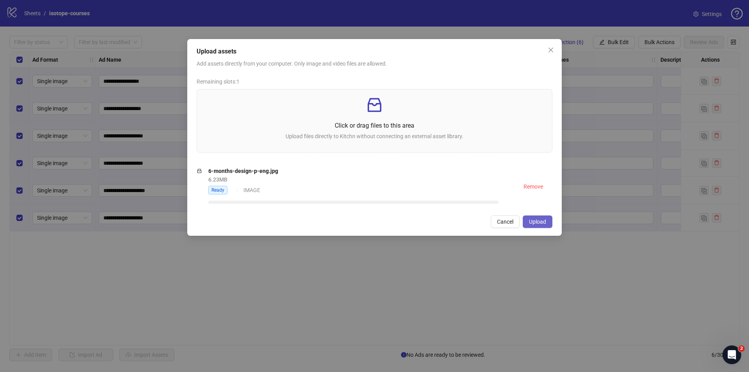
click at [541, 218] on button "Upload" at bounding box center [538, 221] width 30 height 12
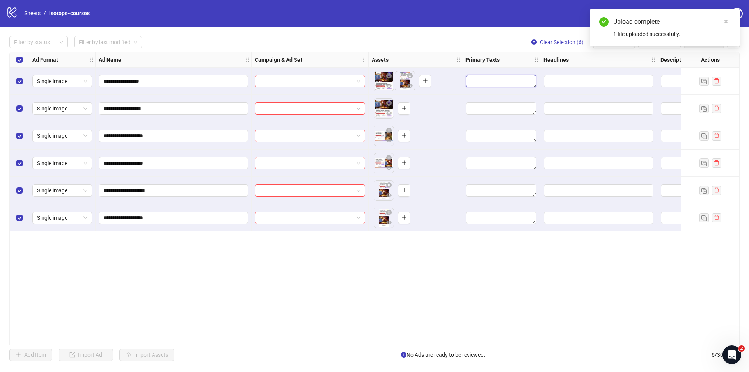
click at [481, 80] on textarea "Edit values" at bounding box center [501, 81] width 71 height 12
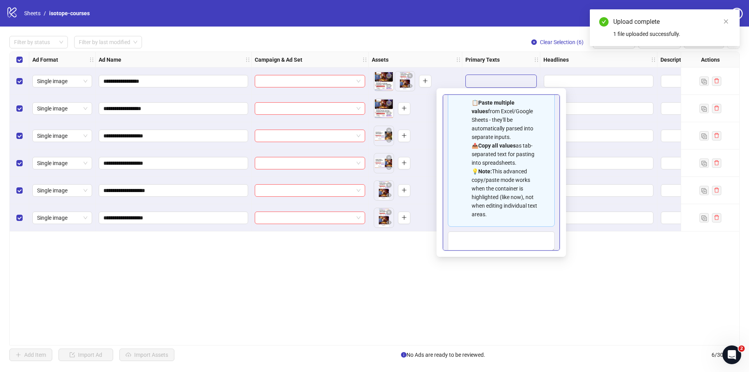
scroll to position [70, 0]
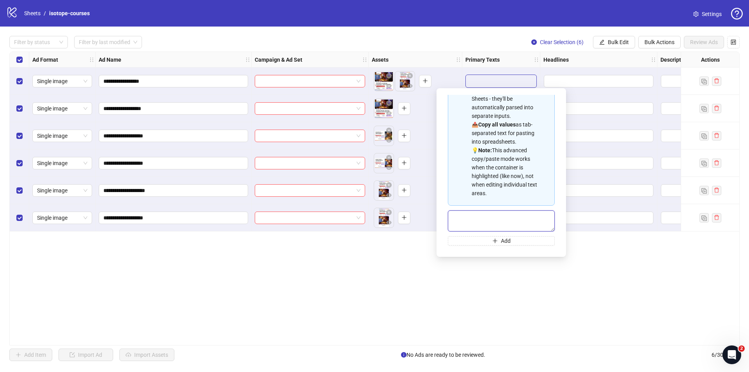
click at [499, 224] on textarea "Multi-text input container - paste or copy values" at bounding box center [501, 220] width 107 height 21
click at [410, 270] on div "**********" at bounding box center [374, 198] width 730 height 294
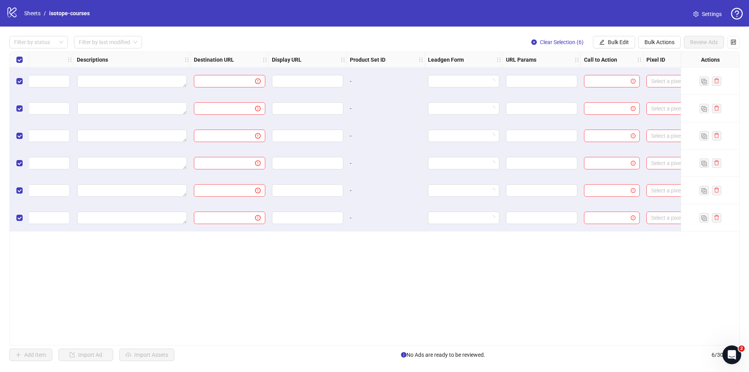
scroll to position [0, 600]
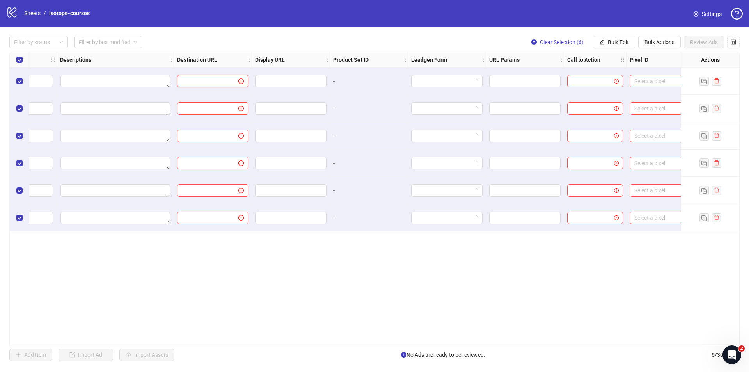
click at [213, 78] on input "text" at bounding box center [205, 81] width 46 height 9
click at [241, 81] on icon "exclamation-circle" at bounding box center [241, 81] width 1 height 3
click at [294, 79] on input "text" at bounding box center [290, 81] width 60 height 9
click at [598, 83] on input "search" at bounding box center [591, 81] width 39 height 12
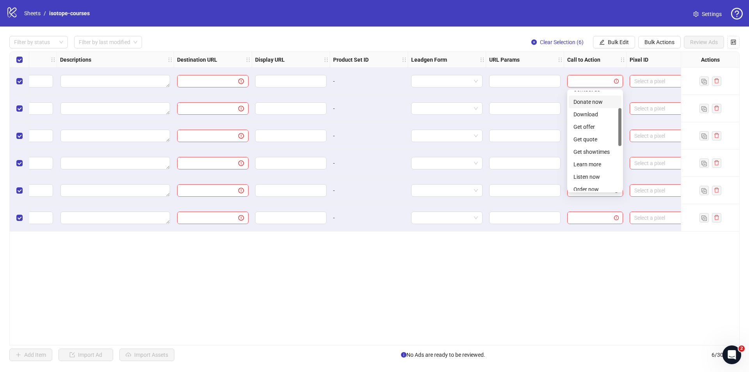
scroll to position [0, 0]
type input "*"
click at [589, 134] on div "Contact us" at bounding box center [594, 134] width 43 height 9
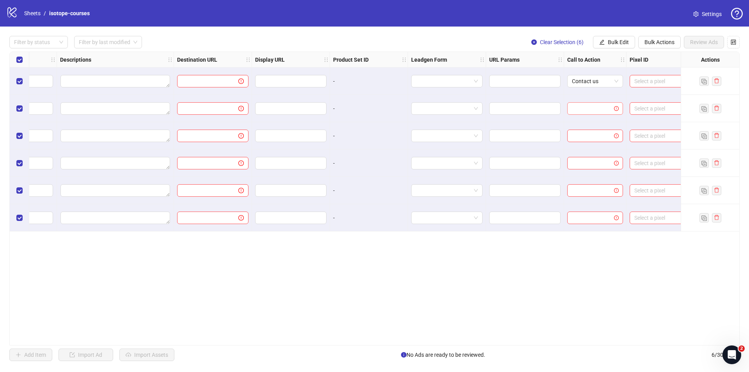
click at [595, 105] on input "search" at bounding box center [591, 109] width 39 height 12
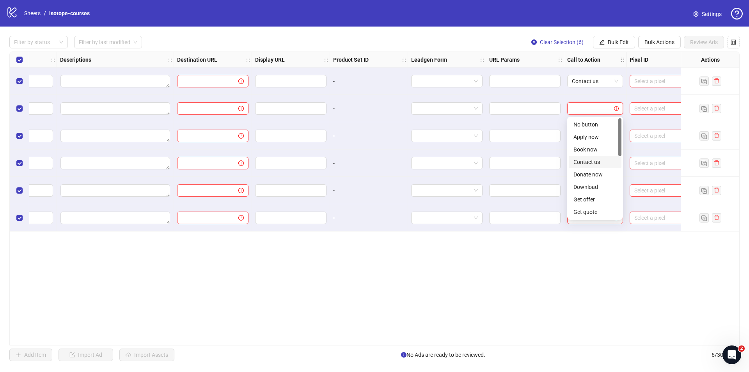
click at [583, 162] on div "Contact us" at bounding box center [594, 162] width 43 height 9
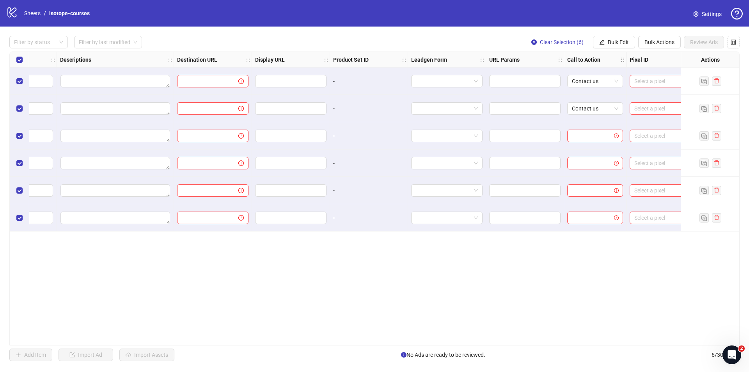
click at [605, 58] on div "Call to Action" at bounding box center [595, 60] width 62 height 16
click at [584, 58] on strong "Call to Action" at bounding box center [583, 59] width 33 height 9
click at [622, 42] on span "Bulk Edit" at bounding box center [618, 42] width 21 height 6
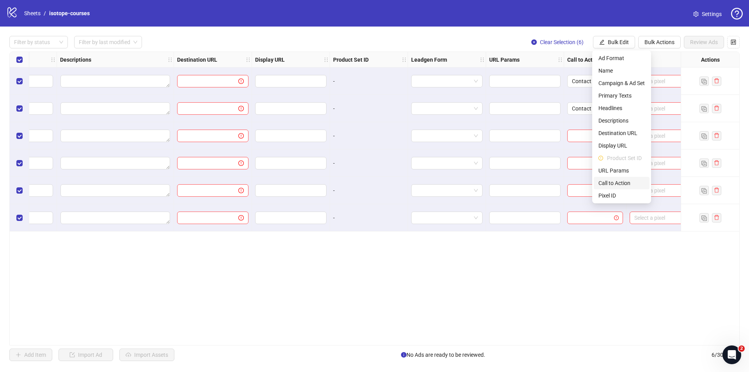
click at [609, 183] on span "Call to Action" at bounding box center [621, 183] width 46 height 9
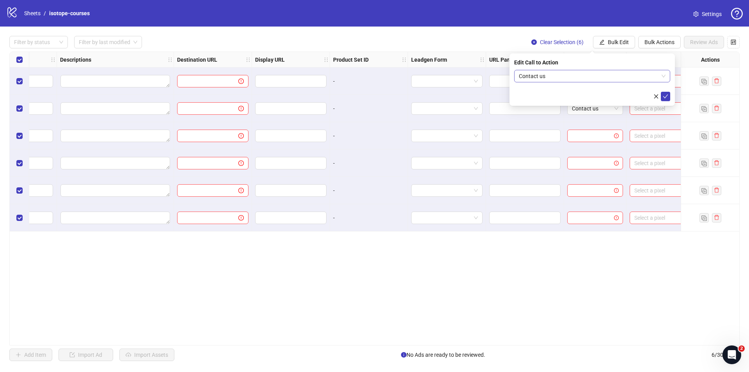
click at [573, 75] on span "Contact us" at bounding box center [592, 76] width 147 height 12
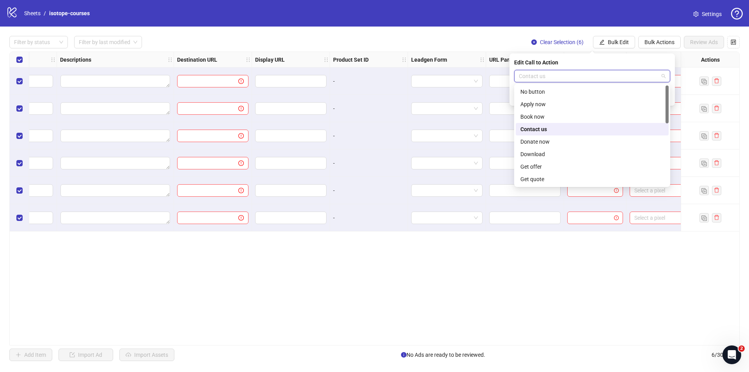
click at [533, 129] on div "Contact us" at bounding box center [592, 129] width 144 height 9
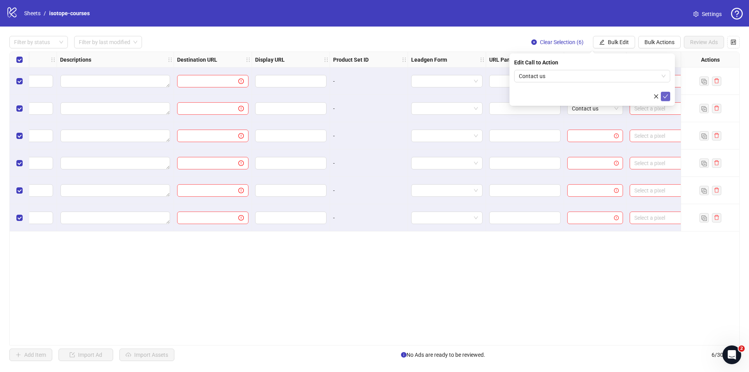
click at [667, 96] on icon "check" at bounding box center [665, 96] width 5 height 5
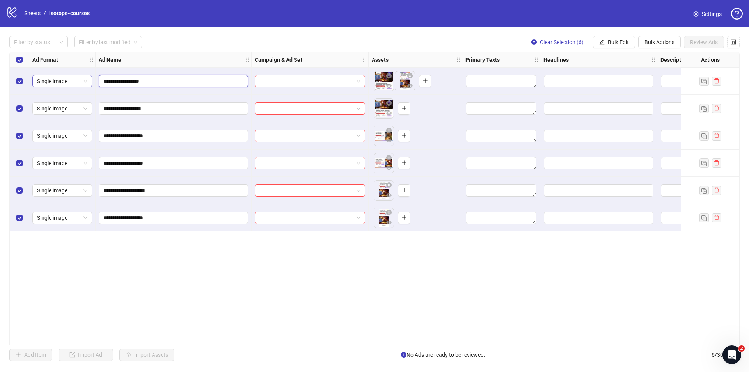
drag, startPoint x: 170, startPoint y: 80, endPoint x: 77, endPoint y: 76, distance: 93.7
click at [77, 52] on div "**********" at bounding box center [677, 52] width 1334 height 0
click at [273, 81] on input "search" at bounding box center [306, 81] width 94 height 12
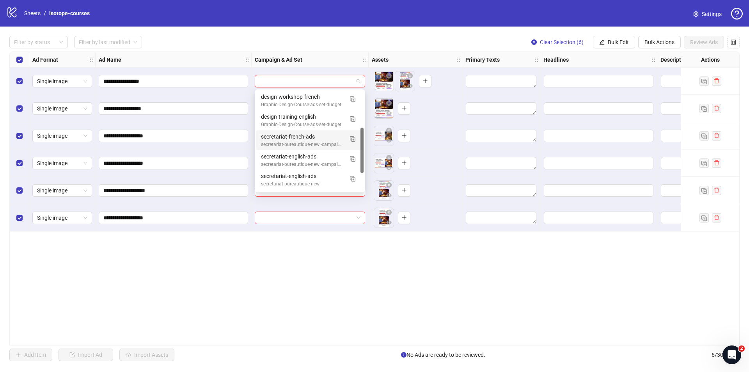
scroll to position [119, 0]
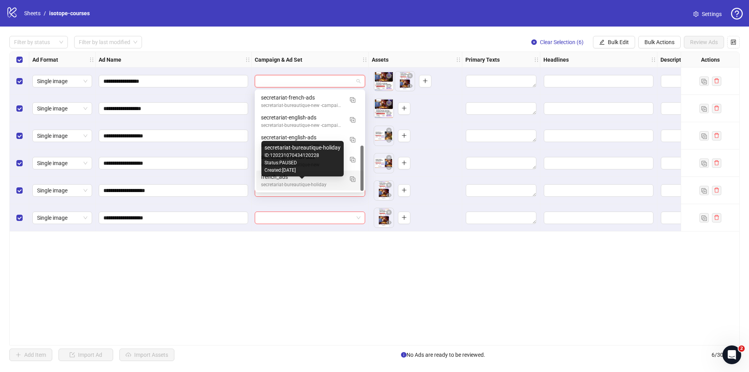
click at [285, 180] on div "french_ads" at bounding box center [302, 176] width 82 height 9
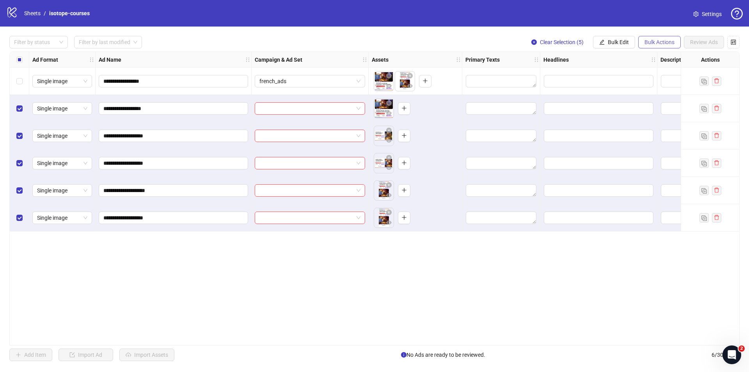
click at [648, 43] on span "Bulk Actions" at bounding box center [659, 42] width 30 height 6
click at [663, 61] on span "Delete" at bounding box center [670, 58] width 53 height 9
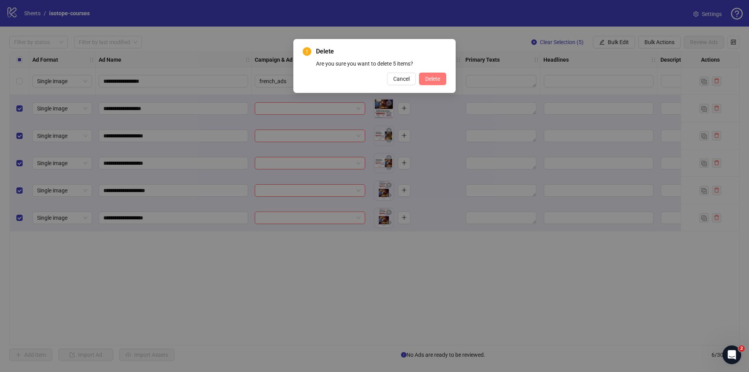
click at [439, 79] on span "Delete" at bounding box center [432, 79] width 15 height 6
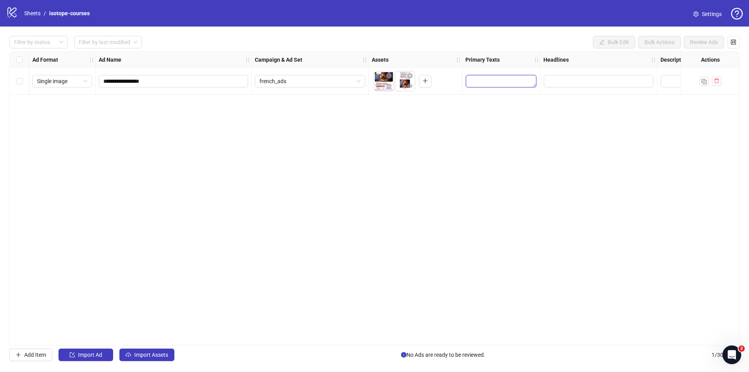
click at [493, 80] on textarea "Edit values" at bounding box center [501, 81] width 71 height 12
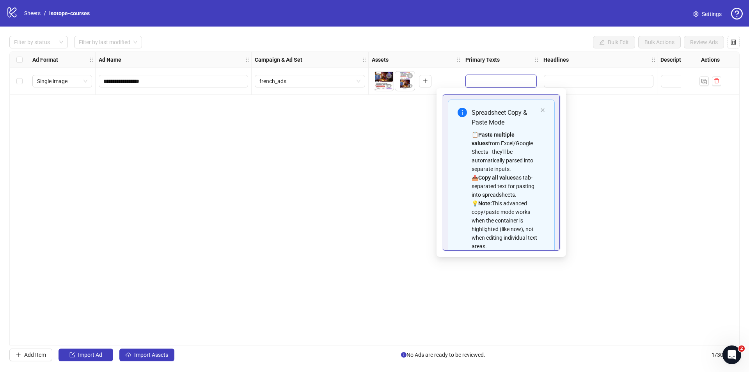
click at [493, 83] on textarea "Edit values" at bounding box center [501, 81] width 71 height 12
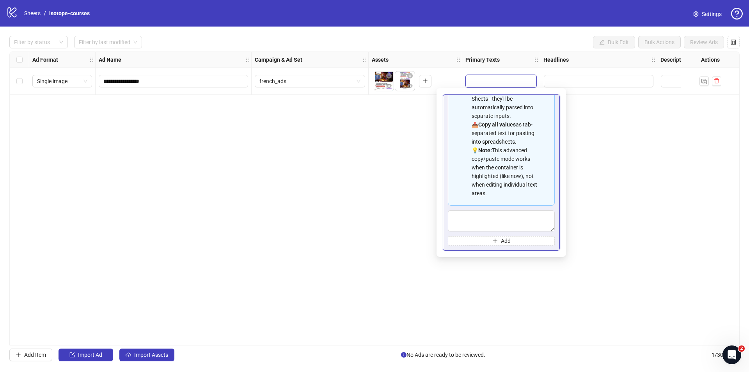
click at [496, 160] on div "📋 Paste multiple values from Excel/Google Sheets - they'll be automatically par…" at bounding box center [505, 137] width 66 height 120
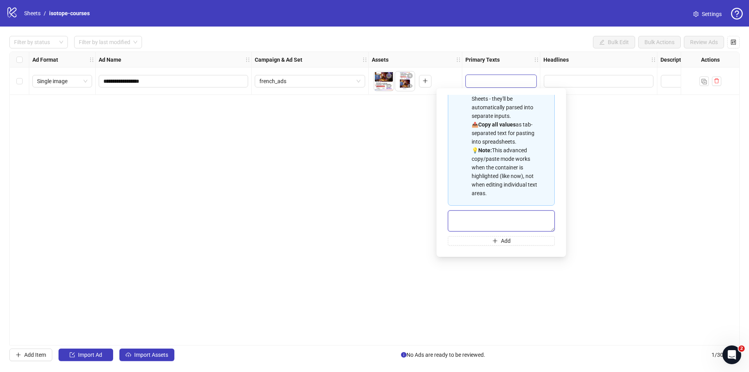
click at [485, 219] on textarea "Multi-text input container - paste or copy values" at bounding box center [501, 220] width 107 height 21
type textarea "******"
click at [492, 238] on icon "plus" at bounding box center [494, 240] width 5 height 5
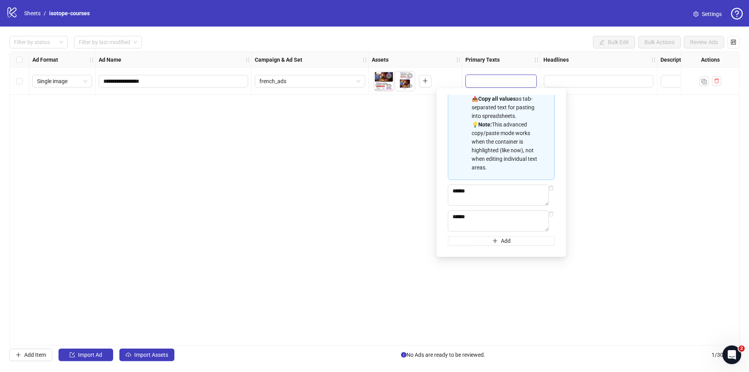
scroll to position [96, 0]
type textarea "******"
click at [477, 240] on button "Add" at bounding box center [501, 240] width 107 height 9
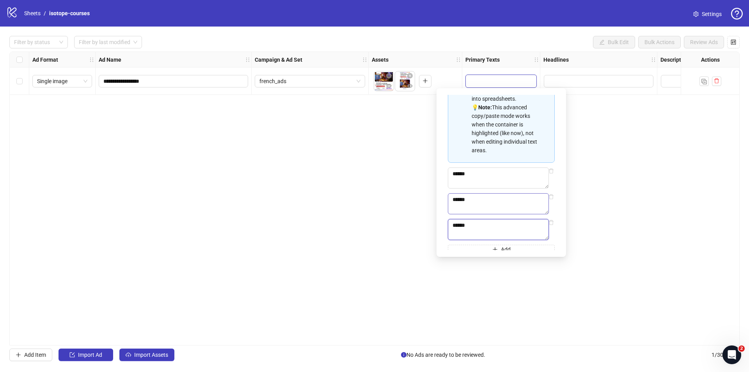
scroll to position [122, 0]
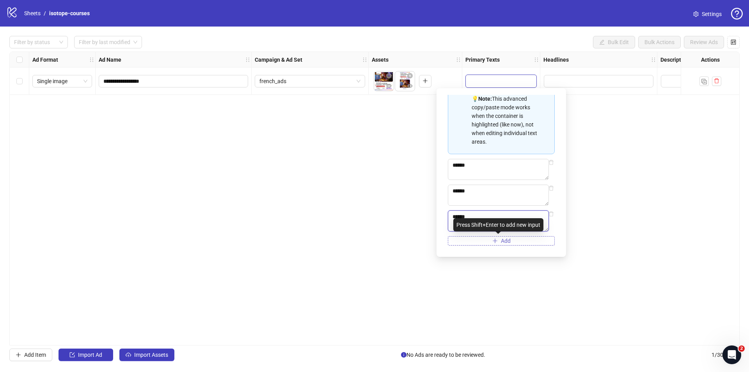
type textarea "******"
click at [504, 239] on span "Add" at bounding box center [506, 241] width 10 height 6
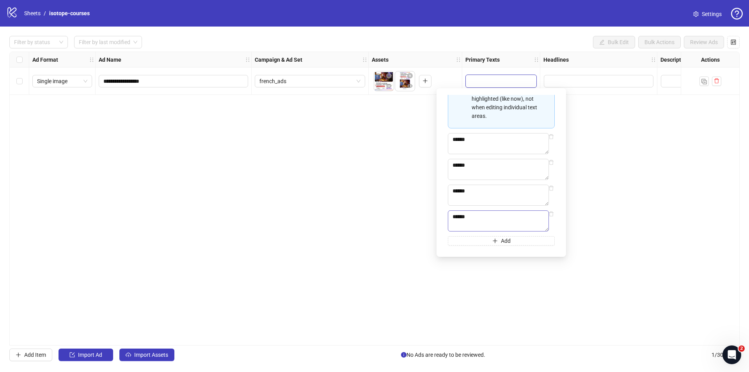
scroll to position [147, 0]
type textarea "******"
click at [525, 240] on button "Add" at bounding box center [501, 240] width 107 height 9
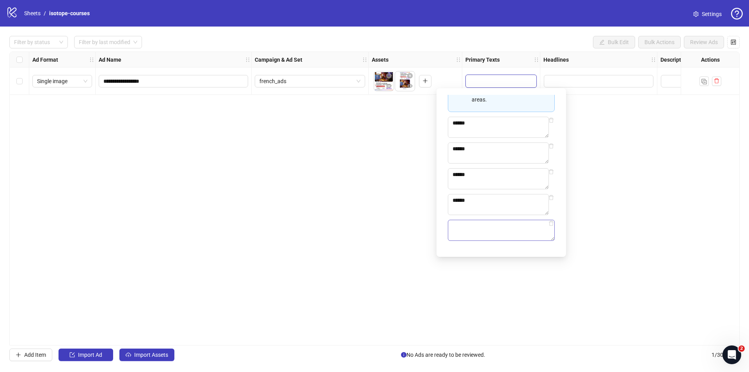
scroll to position [164, 0]
type textarea "******"
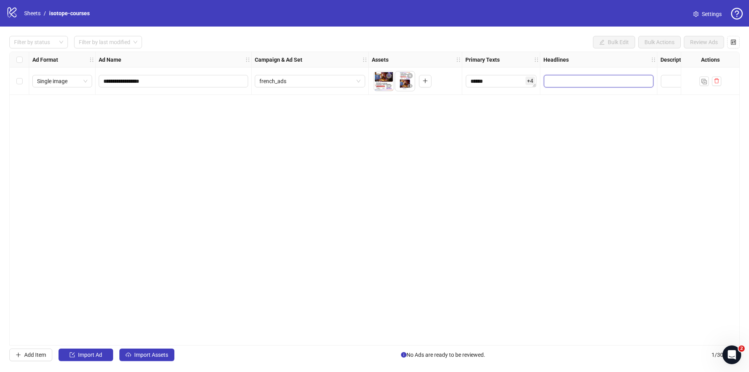
click at [563, 80] on input "Edit values" at bounding box center [599, 81] width 110 height 12
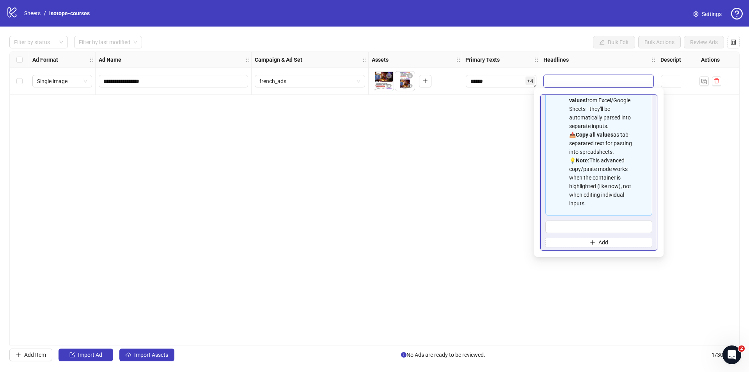
scroll to position [62, 0]
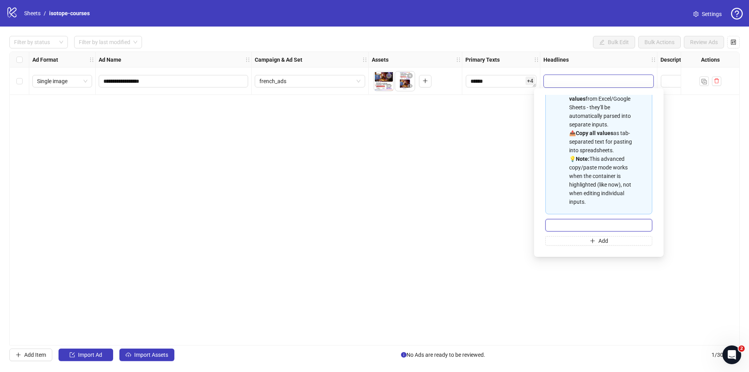
click at [598, 225] on input "Multi-input container - paste or copy values" at bounding box center [598, 225] width 107 height 12
type input "**********"
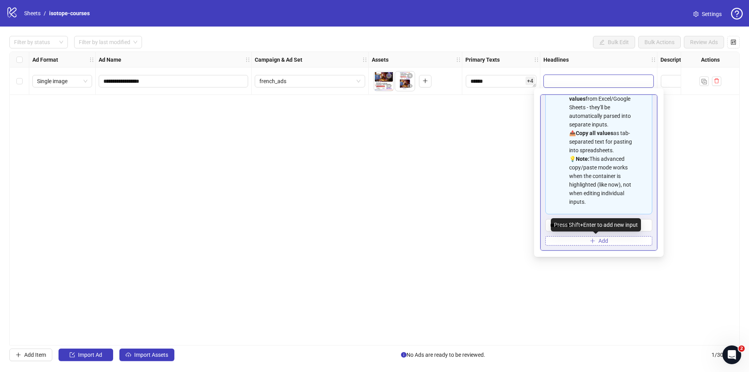
click at [592, 240] on icon "plus" at bounding box center [592, 240] width 0 height 4
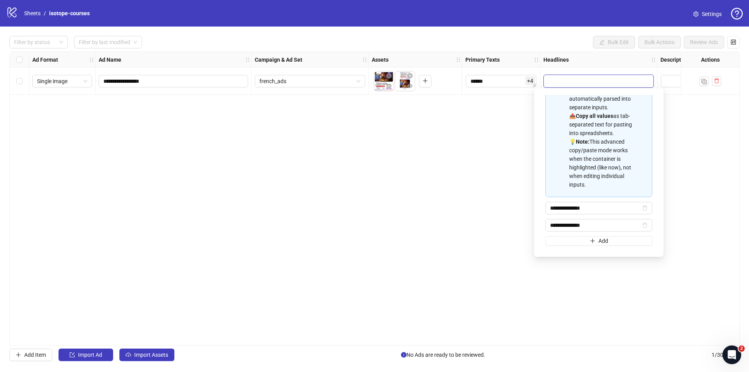
type input "**********"
click at [699, 127] on div "**********" at bounding box center [374, 198] width 730 height 294
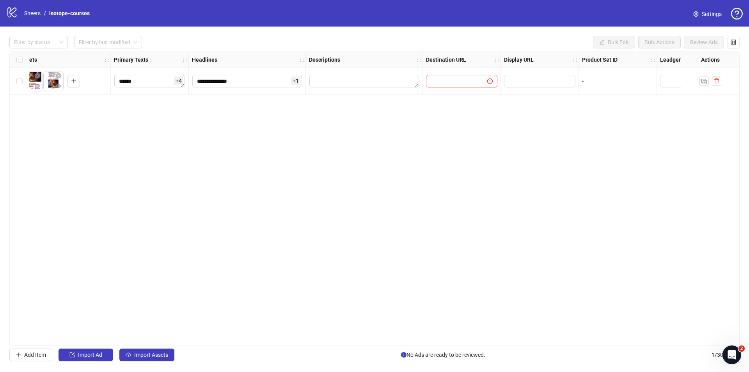
scroll to position [0, 353]
click at [453, 87] on span at bounding box center [460, 81] width 71 height 12
click at [460, 83] on input "text" at bounding box center [453, 81] width 46 height 9
type input "*"
drag, startPoint x: 481, startPoint y: 80, endPoint x: 456, endPoint y: 82, distance: 24.6
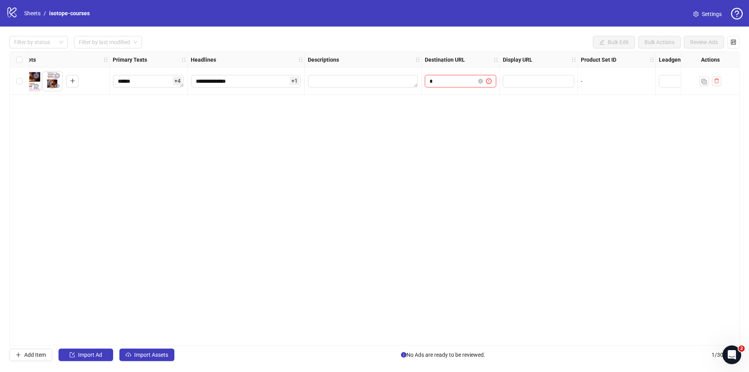
click at [481, 80] on icon "close-circle" at bounding box center [480, 81] width 5 height 5
click at [379, 82] on textarea "Edit values" at bounding box center [363, 81] width 110 height 12
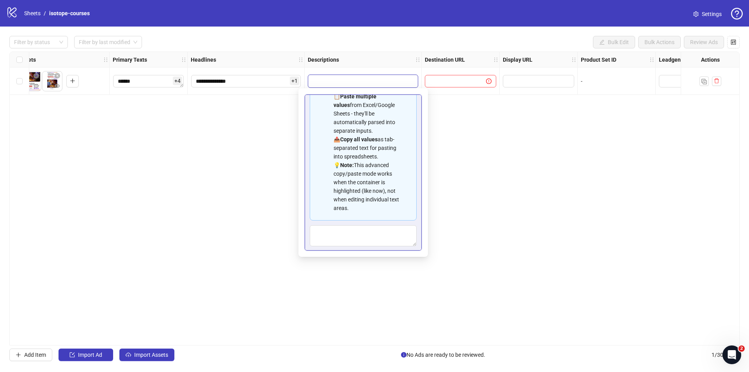
scroll to position [70, 0]
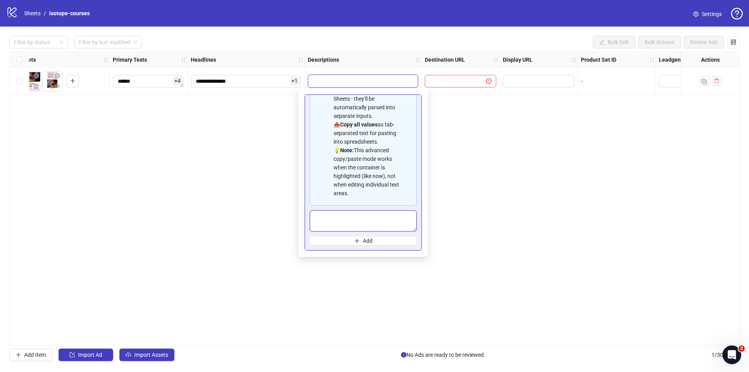
click at [355, 216] on textarea "Multi-text input container - paste or copy values" at bounding box center [363, 220] width 107 height 21
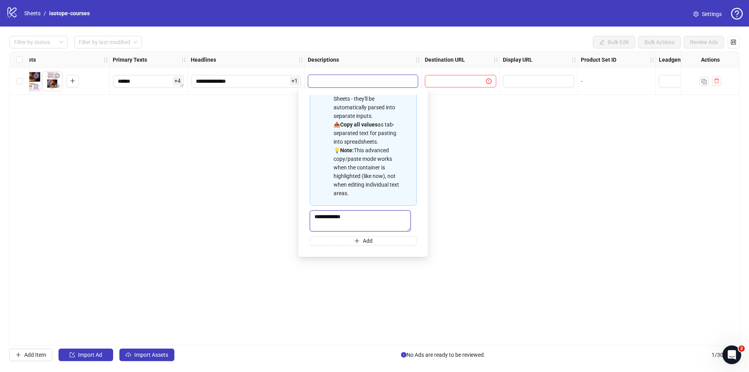
type textarea "**********"
click at [577, 192] on div "**********" at bounding box center [374, 198] width 730 height 294
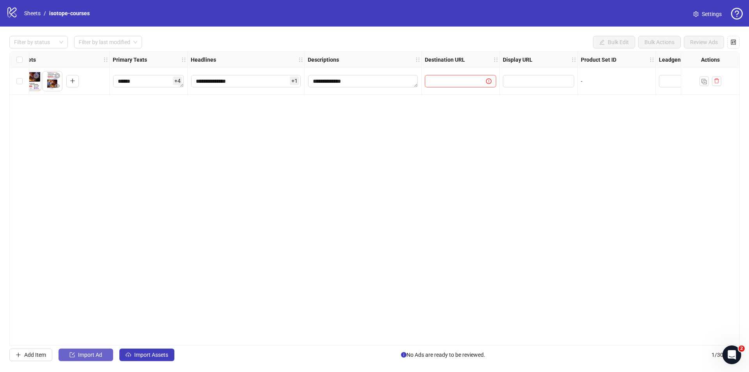
click at [88, 353] on span "Import Ad" at bounding box center [90, 354] width 24 height 6
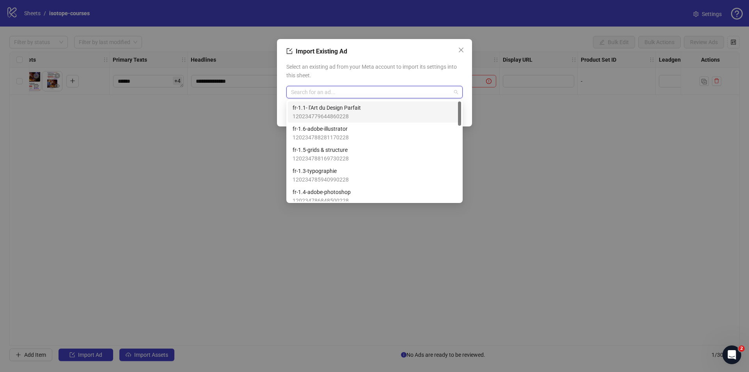
click at [362, 90] on input "search" at bounding box center [371, 92] width 160 height 12
click at [333, 119] on span "120234786848500228" at bounding box center [322, 122] width 58 height 9
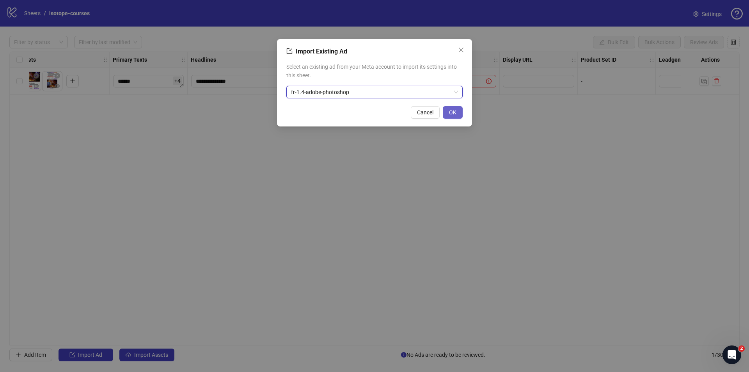
click at [454, 108] on button "OK" at bounding box center [453, 112] width 20 height 12
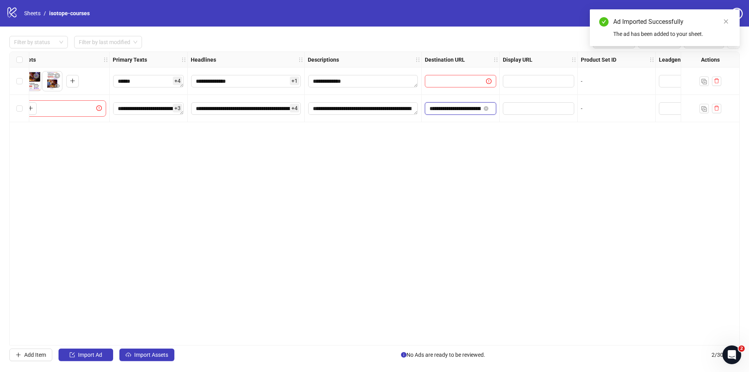
click at [465, 109] on input "**********" at bounding box center [455, 108] width 51 height 9
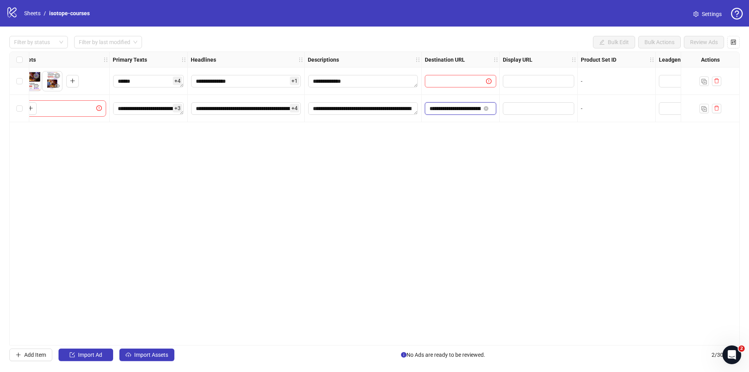
click at [477, 108] on input "**********" at bounding box center [455, 108] width 51 height 9
click at [463, 82] on input "text" at bounding box center [453, 81] width 46 height 9
paste input "**********"
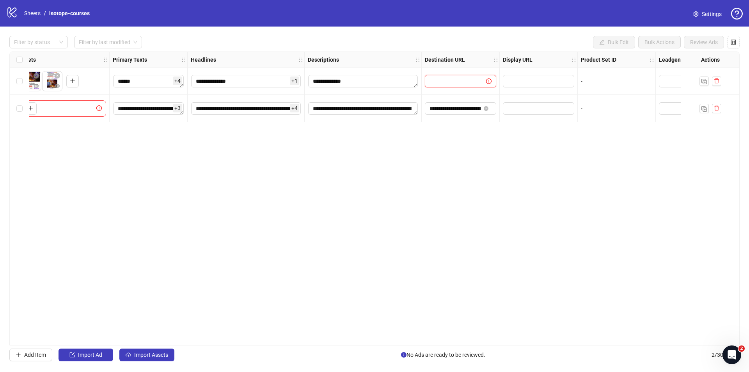
type input "**********"
click at [513, 80] on input "text" at bounding box center [538, 81] width 60 height 9
click at [511, 159] on div "**********" at bounding box center [374, 198] width 730 height 294
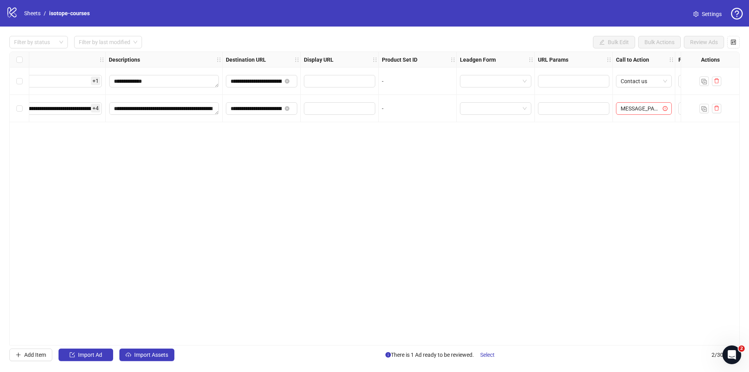
scroll to position [0, 624]
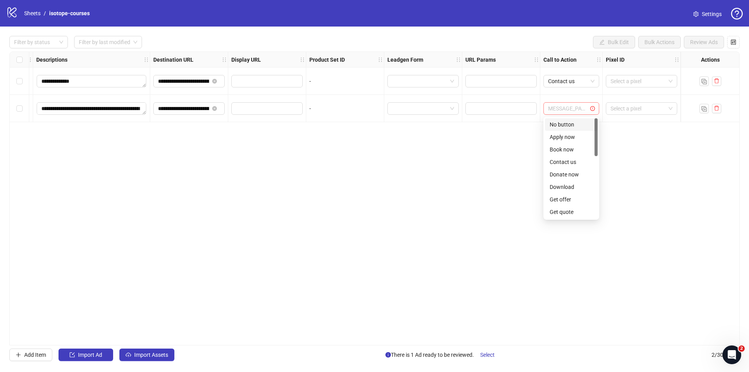
click at [576, 108] on span "MESSAGE_PAGE" at bounding box center [571, 109] width 46 height 12
click at [569, 161] on div "Contact us" at bounding box center [571, 162] width 43 height 9
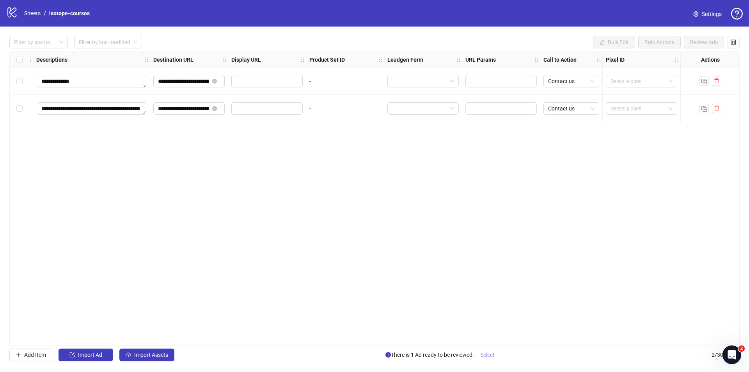
click at [499, 354] on button "Select" at bounding box center [487, 354] width 27 height 12
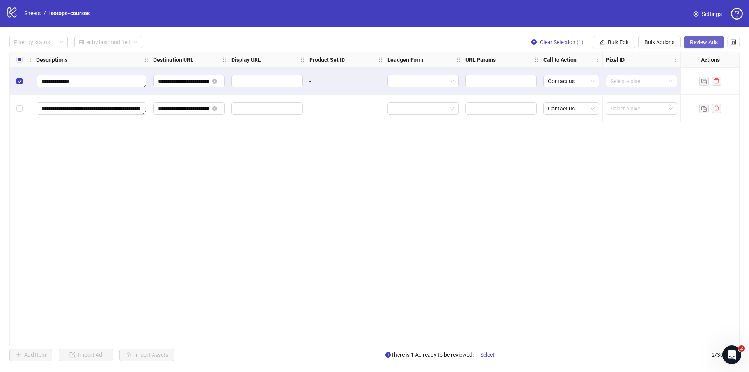
click at [692, 43] on span "Review Ads" at bounding box center [704, 42] width 28 height 6
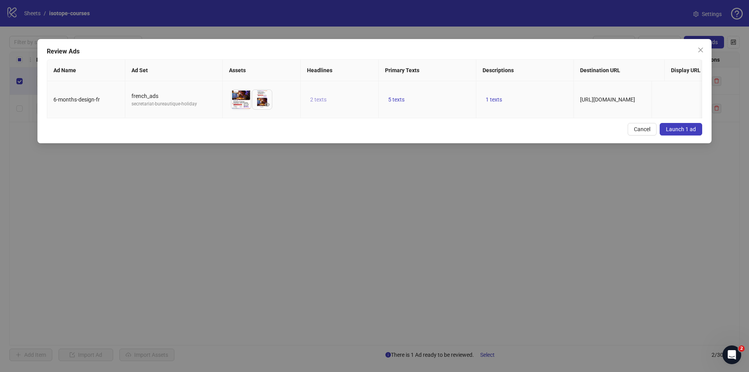
click at [312, 98] on span "2 texts" at bounding box center [318, 99] width 16 height 6
click at [439, 92] on icon "caret-right" at bounding box center [440, 93] width 2 height 4
click at [293, 131] on div "Cancel Launch 1 ad" at bounding box center [374, 129] width 655 height 12
click at [398, 100] on span "5 texts" at bounding box center [396, 99] width 16 height 6
click at [520, 94] on icon "caret-right" at bounding box center [517, 93] width 5 height 5
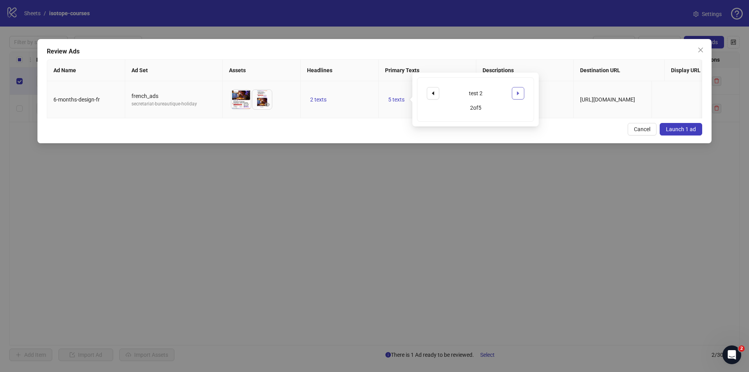
drag, startPoint x: 520, startPoint y: 94, endPoint x: 410, endPoint y: 119, distance: 113.5
click at [520, 94] on icon "caret-right" at bounding box center [517, 93] width 5 height 5
click at [356, 134] on div "Cancel Launch 1 ad" at bounding box center [374, 129] width 655 height 12
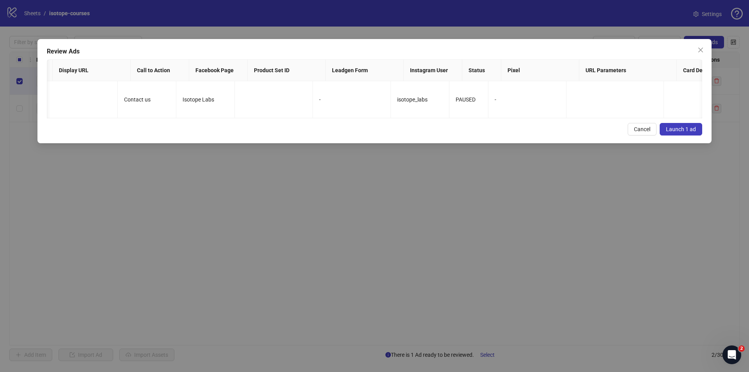
scroll to position [0, 0]
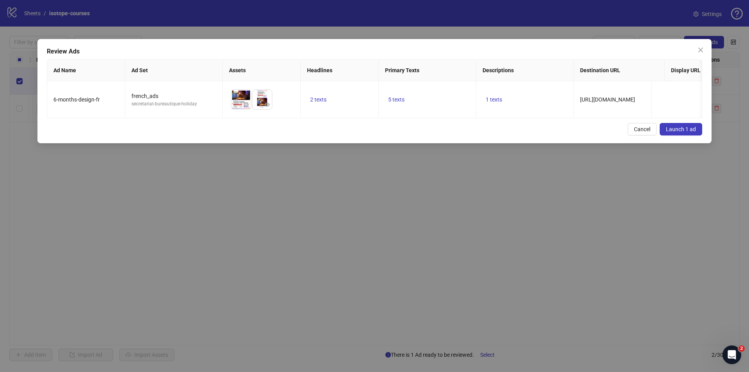
click at [677, 132] on span "Launch 1 ad" at bounding box center [681, 129] width 30 height 6
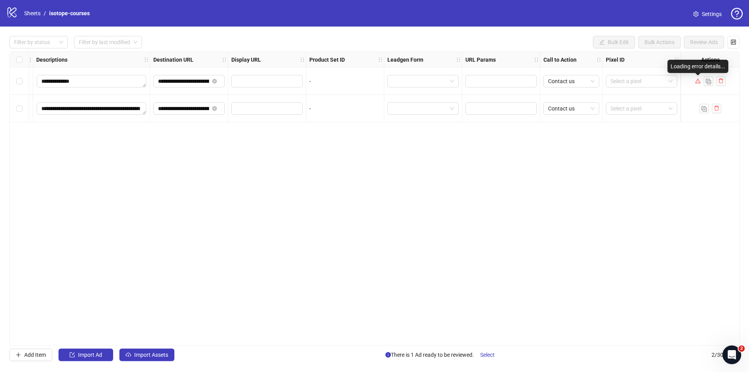
click at [699, 83] on icon "warning" at bounding box center [697, 80] width 5 height 5
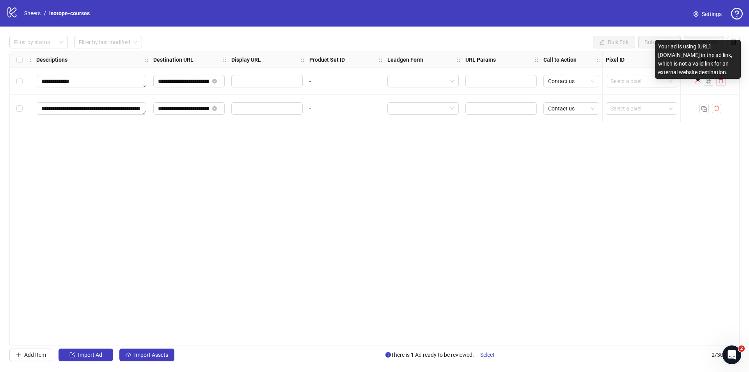
click at [691, 70] on div "Your ad is using https://fb.com/messenger_doc/ in the ad link, which is not a v…" at bounding box center [698, 59] width 86 height 39
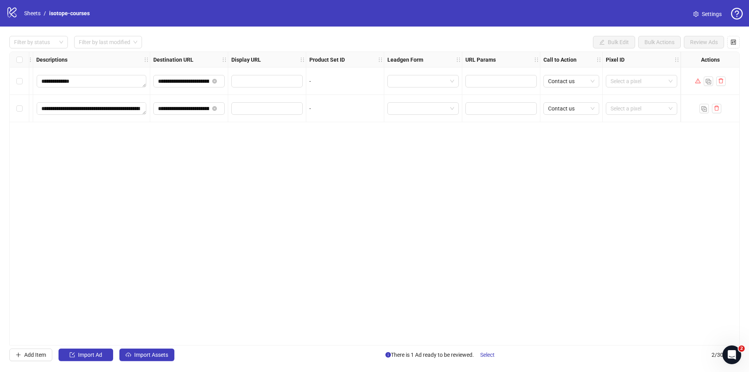
click at [679, 133] on div "**********" at bounding box center [374, 198] width 730 height 294
click at [723, 79] on icon "delete" at bounding box center [720, 80] width 5 height 5
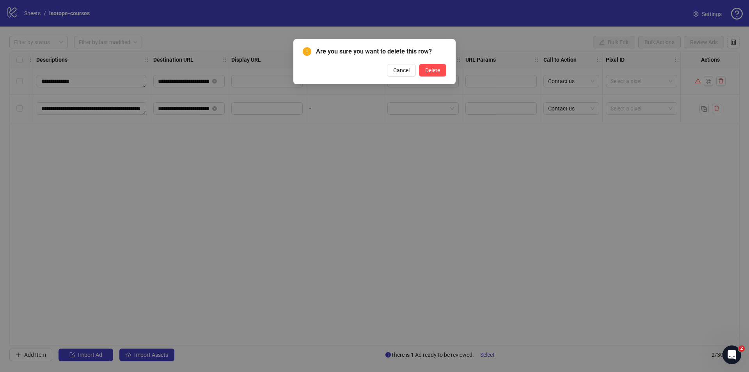
drag, startPoint x: 438, startPoint y: 69, endPoint x: 416, endPoint y: 71, distance: 22.0
click at [437, 69] on span "Delete" at bounding box center [432, 70] width 15 height 6
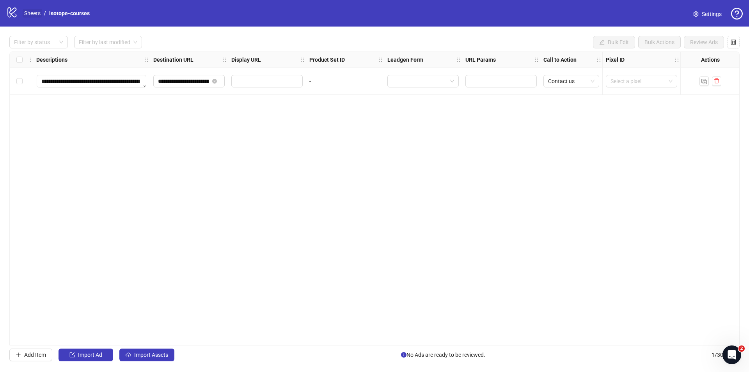
click at [35, 14] on link "Sheets" at bounding box center [33, 13] width 20 height 9
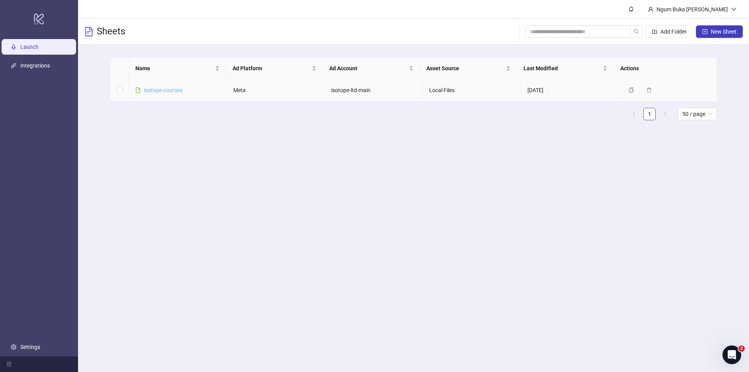
click at [152, 90] on link "isotope-courses" at bounding box center [163, 90] width 39 height 6
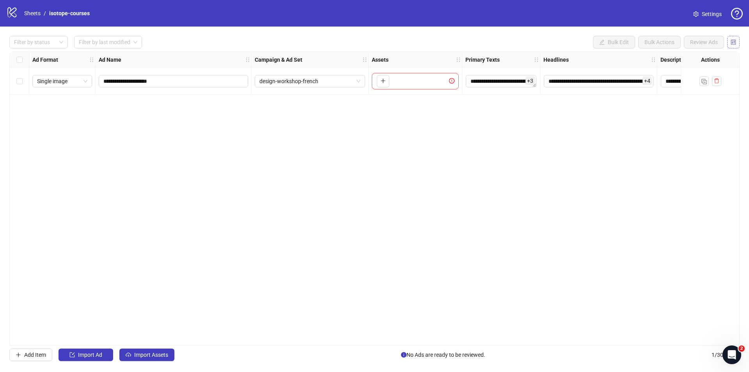
click at [734, 40] on icon "control" at bounding box center [733, 41] width 5 height 5
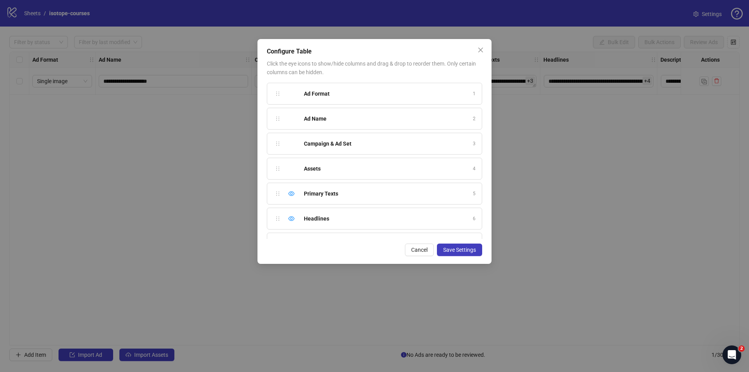
click at [295, 143] on div "Campaign & Ad Set 3" at bounding box center [374, 144] width 215 height 22
click at [348, 123] on div "Pixel ID" at bounding box center [385, 125] width 162 height 9
click at [292, 124] on icon "eye" at bounding box center [291, 124] width 6 height 5
click at [293, 191] on icon "eye" at bounding box center [291, 192] width 6 height 6
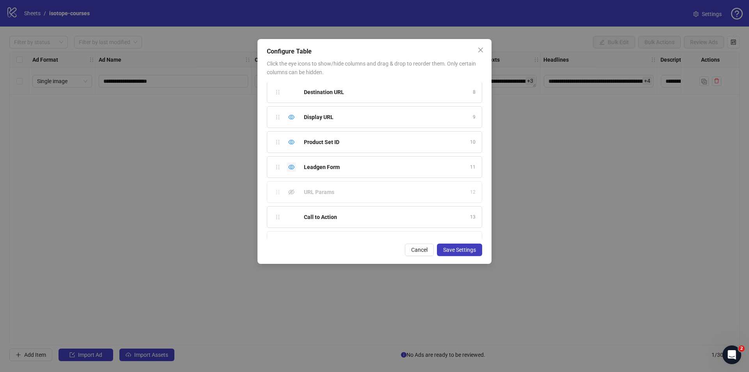
click at [292, 167] on icon "eye" at bounding box center [291, 167] width 6 height 5
click at [455, 248] on span "Save Settings" at bounding box center [459, 250] width 33 height 6
click at [196, 169] on div "Configure Table Click the eye icons to show/hide columns and drag & drop to reo…" at bounding box center [374, 186] width 749 height 372
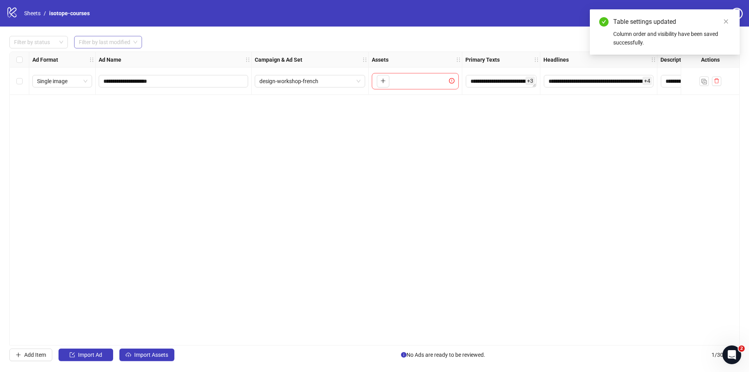
click at [128, 41] on input "search" at bounding box center [104, 42] width 51 height 12
click at [189, 140] on div "**********" at bounding box center [374, 198] width 730 height 294
click at [725, 22] on icon "close" at bounding box center [725, 21] width 5 height 5
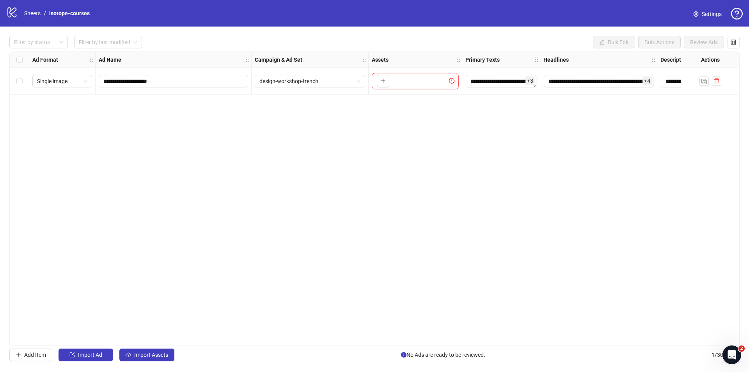
click at [703, 14] on span "Settings" at bounding box center [712, 14] width 20 height 9
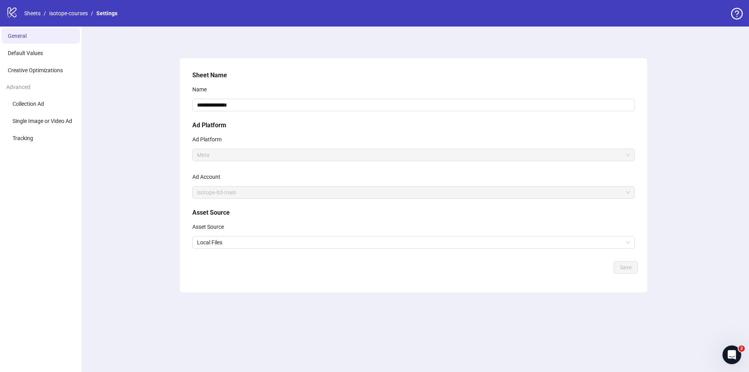
click at [221, 160] on span "Meta" at bounding box center [413, 155] width 433 height 12
click at [34, 123] on span "Single Image or Video Ad" at bounding box center [42, 121] width 60 height 6
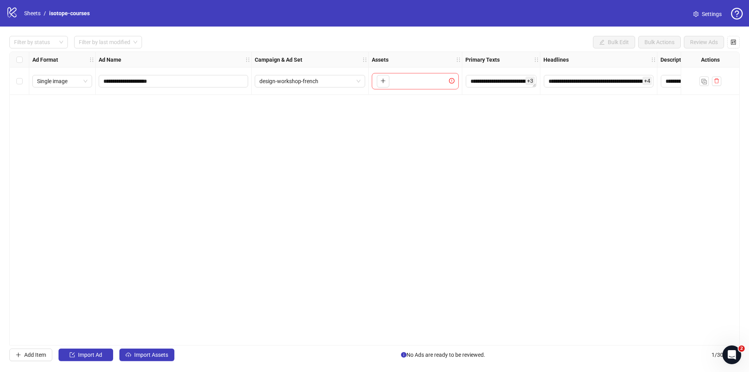
click at [363, 143] on div "**********" at bounding box center [374, 198] width 730 height 294
click at [718, 80] on icon "delete" at bounding box center [716, 80] width 5 height 5
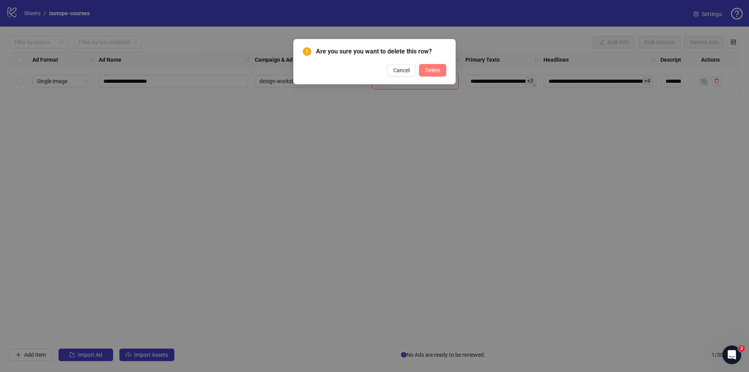
click at [433, 67] on span "Delete" at bounding box center [432, 70] width 15 height 6
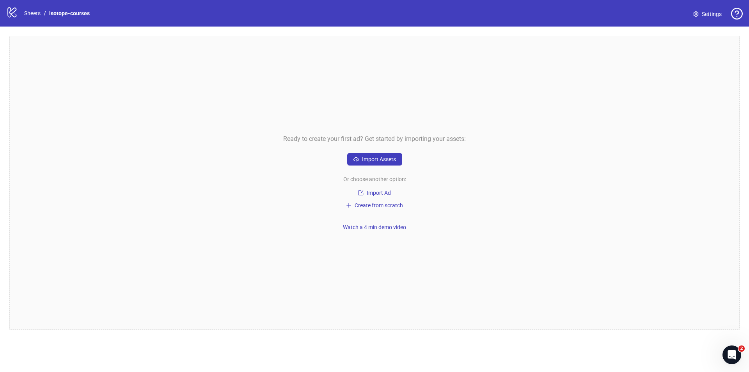
click at [219, 208] on div "Ready to create your first ad? Get started by importing your assets: Import Ass…" at bounding box center [374, 183] width 730 height 294
click at [372, 203] on span "Create from scratch" at bounding box center [379, 205] width 48 height 6
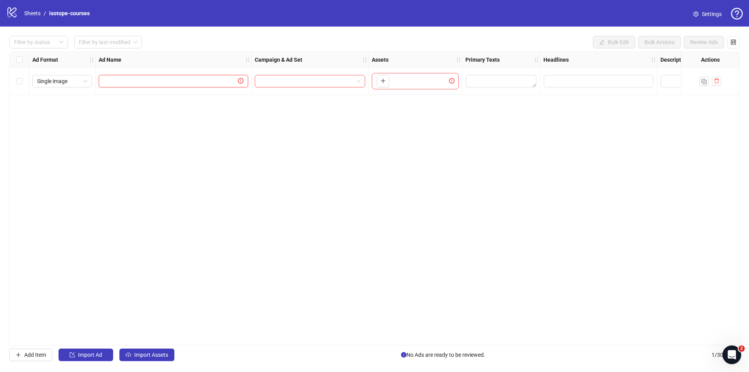
click at [151, 80] on input "text" at bounding box center [169, 81] width 133 height 9
click at [162, 142] on div "Ad Format Ad Name Campaign & Ad Set Assets Primary Texts Headlines Descriptions…" at bounding box center [374, 198] width 730 height 294
click at [63, 79] on span "Single image" at bounding box center [62, 81] width 50 height 12
click at [256, 140] on div "Ad Format Ad Name Campaign & Ad Set Assets Primary Texts Headlines Descriptions…" at bounding box center [374, 198] width 730 height 294
click at [332, 85] on input "search" at bounding box center [306, 81] width 94 height 12
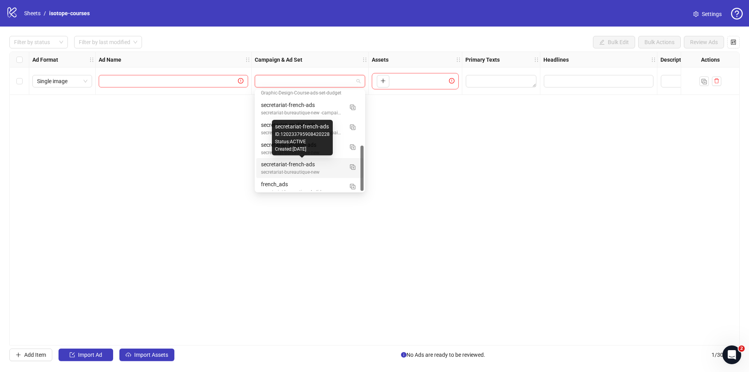
scroll to position [119, 0]
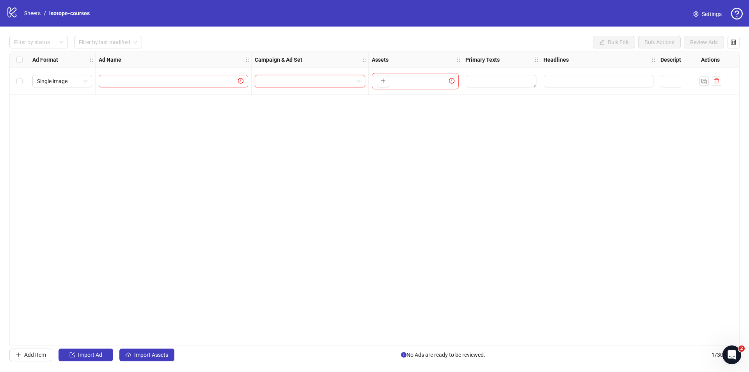
click at [135, 162] on div "Ad Format Ad Name Campaign & Ad Set Assets Primary Texts Headlines Descriptions…" at bounding box center [374, 198] width 730 height 294
click at [350, 82] on input "search" at bounding box center [306, 81] width 94 height 12
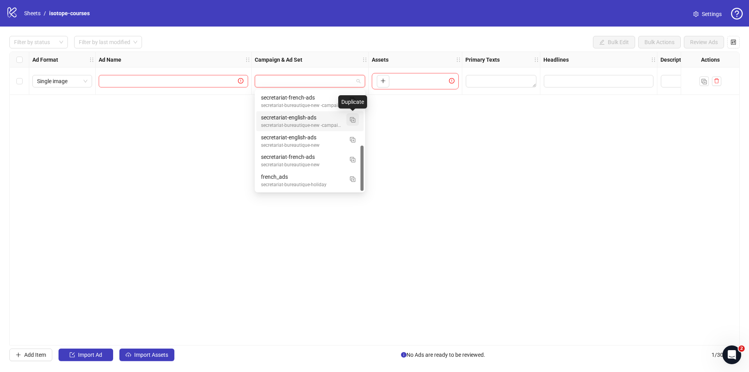
click at [352, 118] on img "button" at bounding box center [352, 119] width 5 height 5
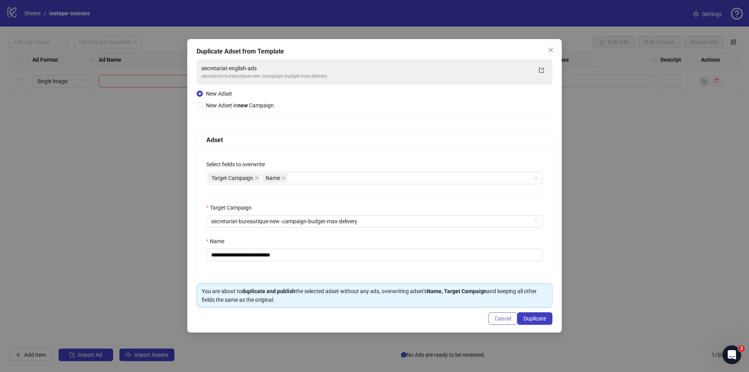
click at [499, 320] on span "Cancel" at bounding box center [503, 318] width 16 height 6
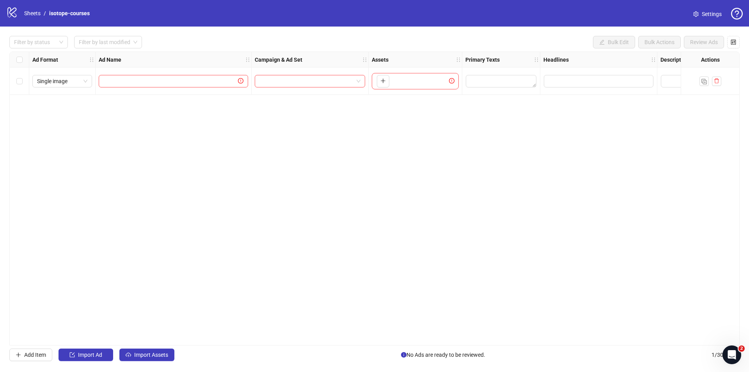
click at [173, 189] on div "Ad Format Ad Name Campaign & Ad Set Assets Primary Texts Headlines Descriptions…" at bounding box center [374, 198] width 730 height 294
click at [34, 12] on link "Sheets" at bounding box center [33, 13] width 20 height 9
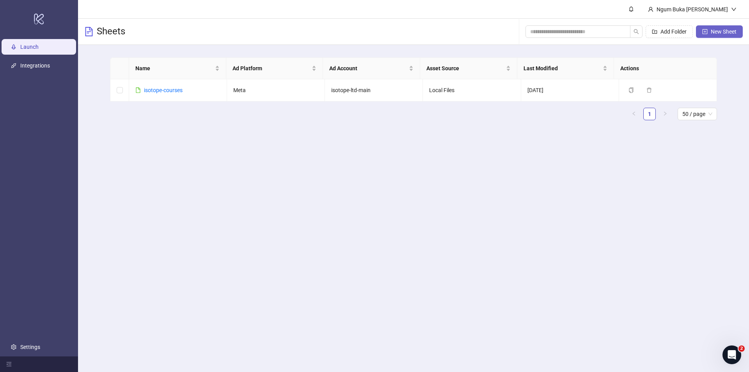
click at [708, 33] on button "New Sheet" at bounding box center [719, 31] width 47 height 12
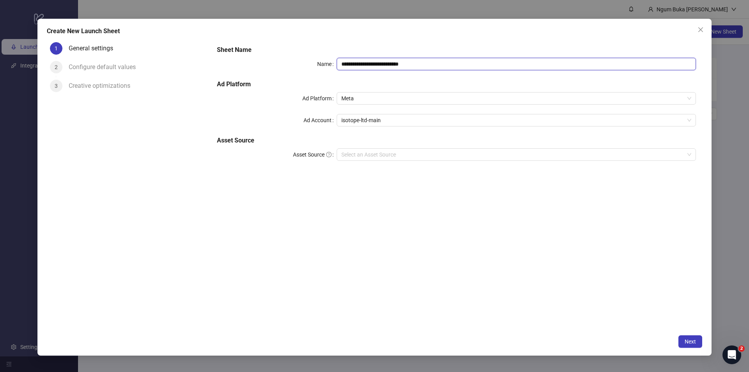
click at [376, 67] on input "**********" at bounding box center [516, 64] width 359 height 12
drag, startPoint x: 426, startPoint y: 66, endPoint x: 296, endPoint y: 68, distance: 130.3
click at [296, 68] on div "**********" at bounding box center [456, 64] width 479 height 12
click at [363, 94] on span "Meta" at bounding box center [516, 98] width 350 height 12
type input "*********"
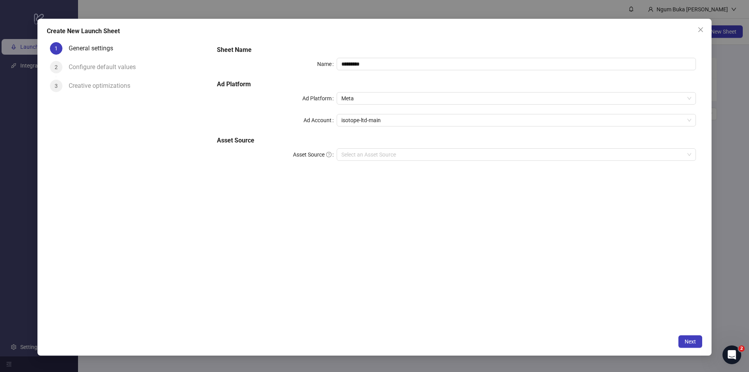
click at [302, 115] on div "Ad Account" at bounding box center [277, 120] width 120 height 12
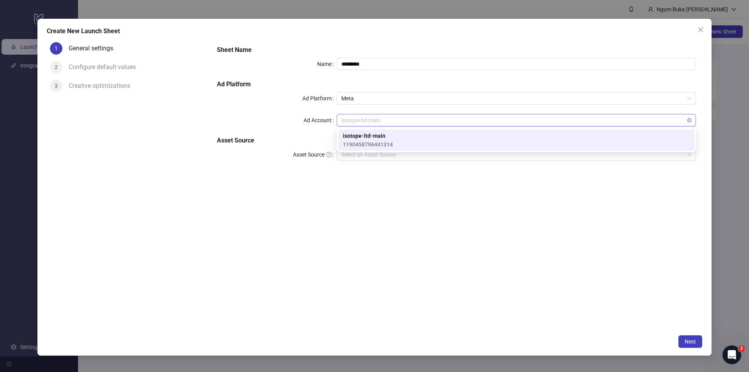
click at [371, 124] on span "isotope-ltd-main" at bounding box center [516, 120] width 350 height 12
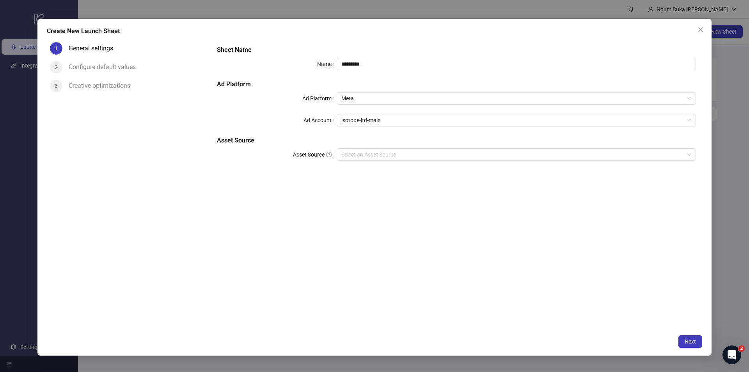
click at [287, 138] on h5 "Asset Source" at bounding box center [456, 140] width 479 height 9
click at [356, 151] on input "Asset Source" at bounding box center [512, 155] width 343 height 12
click at [305, 172] on div "Sheet Name Name ********* Ad Platform Ad Platform Meta Ad Account isotope-ltd-m…" at bounding box center [456, 107] width 485 height 131
click at [688, 342] on span "Next" at bounding box center [690, 341] width 11 height 6
click at [407, 156] on input "Asset Source" at bounding box center [512, 155] width 343 height 12
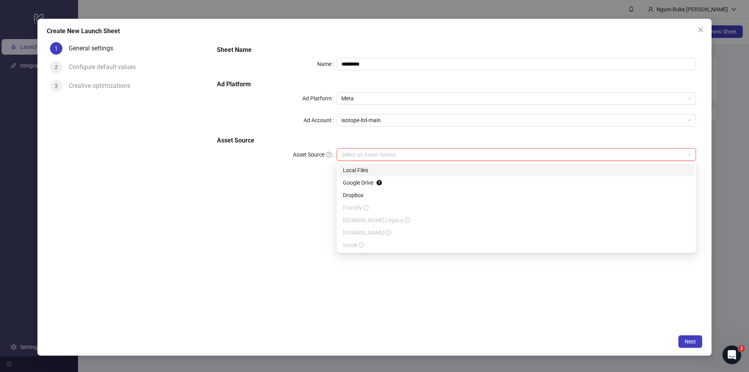
click at [373, 172] on div "Local Files" at bounding box center [516, 170] width 347 height 9
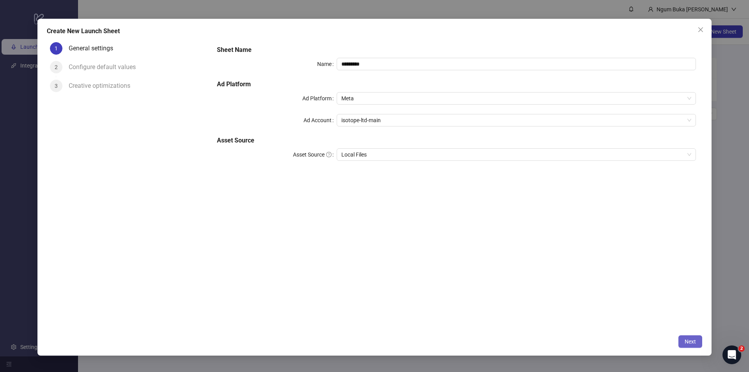
click at [683, 339] on button "Next" at bounding box center [690, 341] width 24 height 12
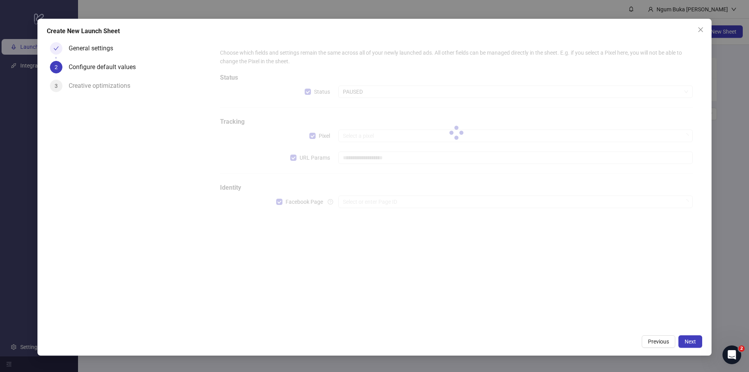
click at [360, 230] on div "Choose which fields and settings remain the same across all of your newly launc…" at bounding box center [457, 185] width 492 height 292
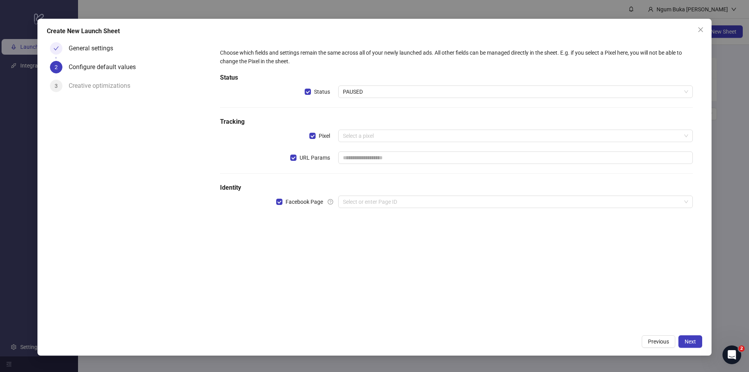
click at [308, 137] on div "Pixel" at bounding box center [279, 136] width 118 height 12
click at [316, 134] on span "Pixel" at bounding box center [325, 135] width 18 height 9
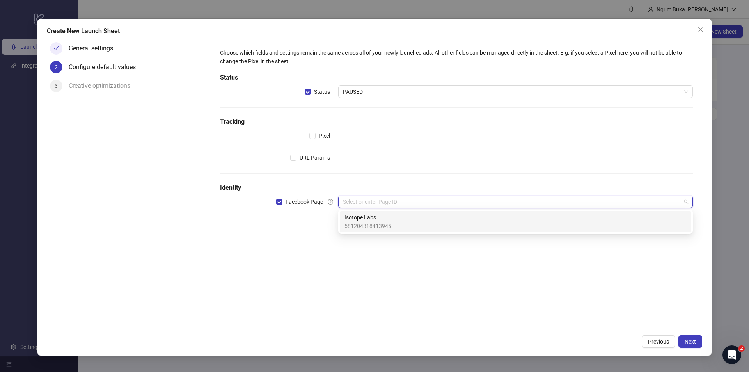
click at [400, 199] on input "search" at bounding box center [512, 202] width 338 height 12
click at [377, 222] on span "581204318413945" at bounding box center [367, 226] width 47 height 9
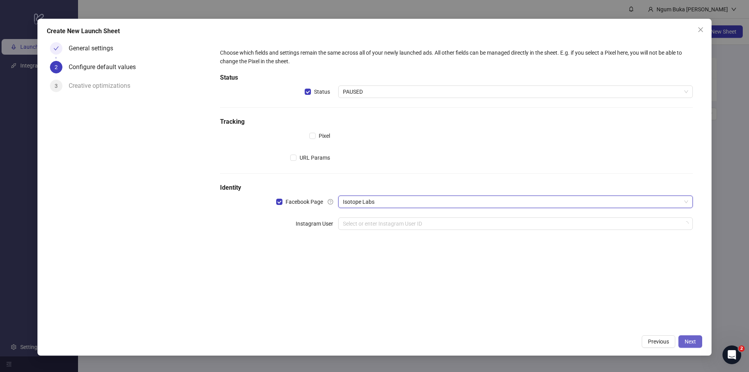
click at [694, 339] on span "Next" at bounding box center [690, 341] width 11 height 6
click at [426, 226] on input "search" at bounding box center [512, 224] width 338 height 12
click at [300, 233] on div "Instagram User" at bounding box center [279, 228] width 118 height 22
click at [339, 222] on div "Select or enter Instagram User ID" at bounding box center [515, 223] width 355 height 12
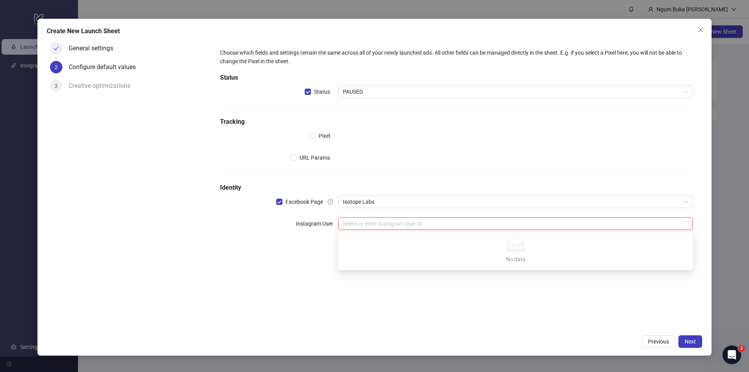
type input "*"
click at [394, 169] on div "Choose which fields and settings remain the same across all of your newly launc…" at bounding box center [456, 143] width 479 height 197
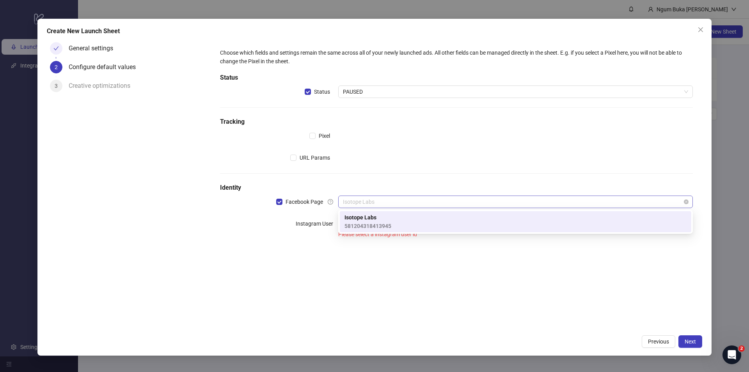
click at [369, 202] on span "Isotope Labs" at bounding box center [515, 202] width 345 height 12
click at [373, 218] on span "Isotope Labs" at bounding box center [367, 217] width 47 height 9
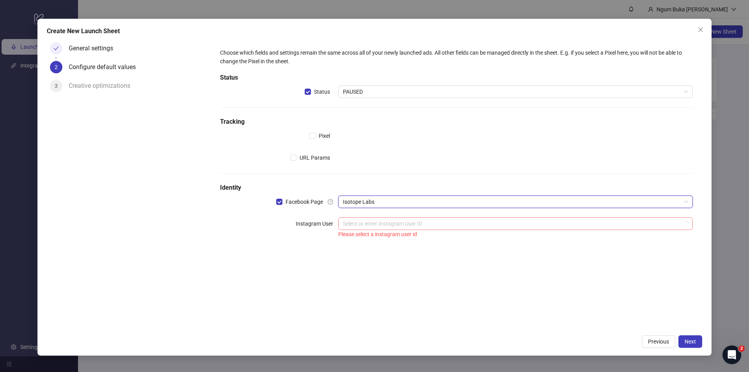
click at [346, 227] on input "search" at bounding box center [512, 224] width 338 height 12
click at [282, 221] on div "Instagram User" at bounding box center [279, 228] width 118 height 22
click at [281, 224] on div "Instagram User" at bounding box center [279, 228] width 118 height 22
click at [276, 222] on div "Instagram User" at bounding box center [279, 228] width 118 height 22
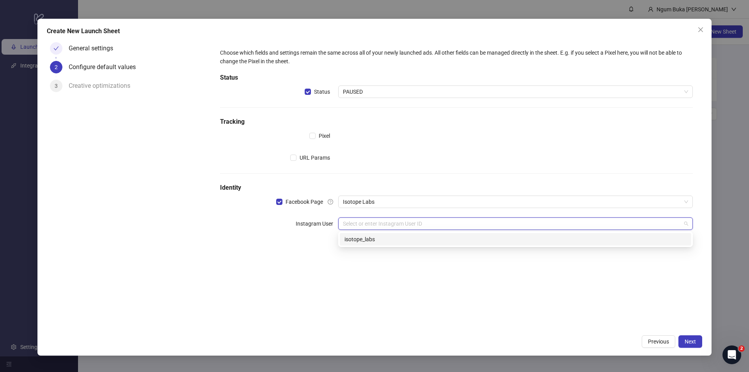
click at [353, 224] on input "search" at bounding box center [512, 224] width 338 height 12
click at [359, 241] on div "isotope_labs" at bounding box center [515, 239] width 342 height 9
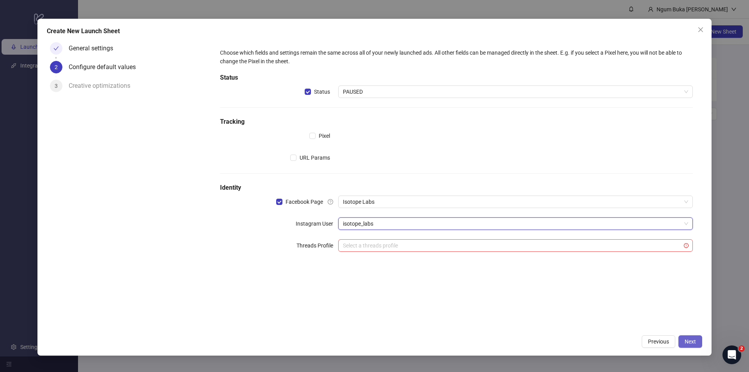
click at [688, 339] on span "Next" at bounding box center [690, 341] width 11 height 6
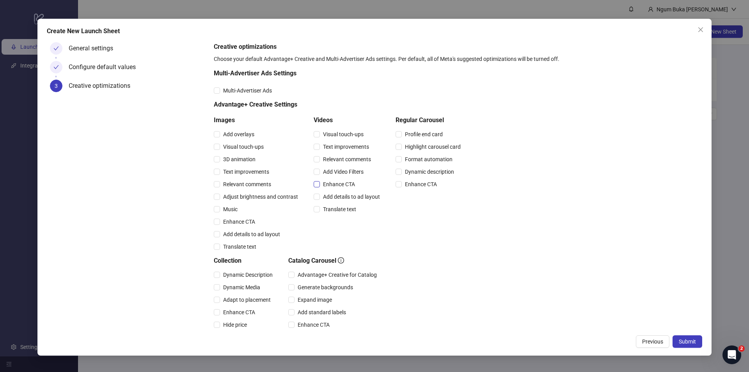
click at [334, 182] on span "Enhance CTA" at bounding box center [339, 184] width 38 height 9
click at [229, 222] on span "Enhance CTA" at bounding box center [239, 221] width 38 height 9
click at [417, 182] on span "Enhance CTA" at bounding box center [421, 184] width 38 height 9
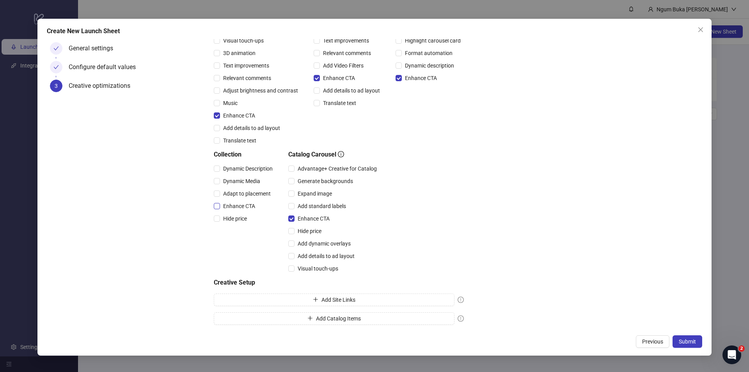
click at [224, 202] on span "Enhance CTA" at bounding box center [239, 206] width 38 height 9
click at [334, 318] on span "Add Catalog Items" at bounding box center [338, 318] width 45 height 6
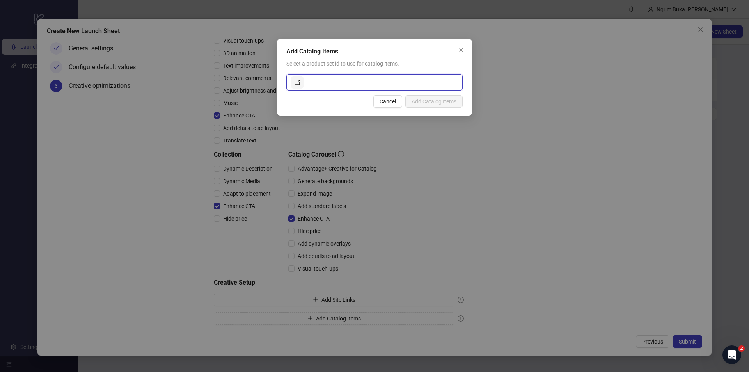
click at [326, 82] on input "text" at bounding box center [381, 82] width 153 height 12
click at [385, 101] on span "Cancel" at bounding box center [388, 101] width 16 height 6
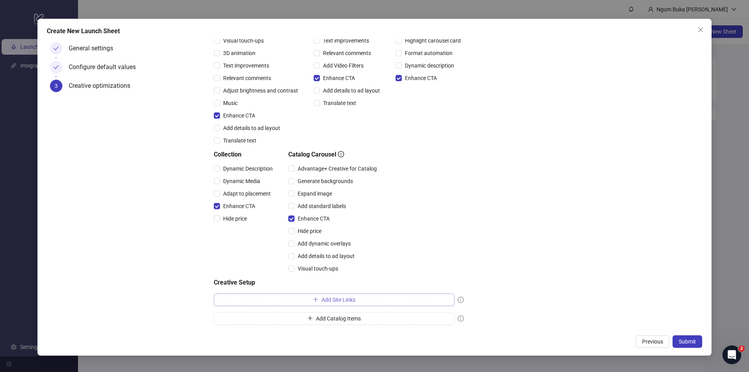
click at [397, 298] on button "Add Site Links" at bounding box center [334, 299] width 241 height 12
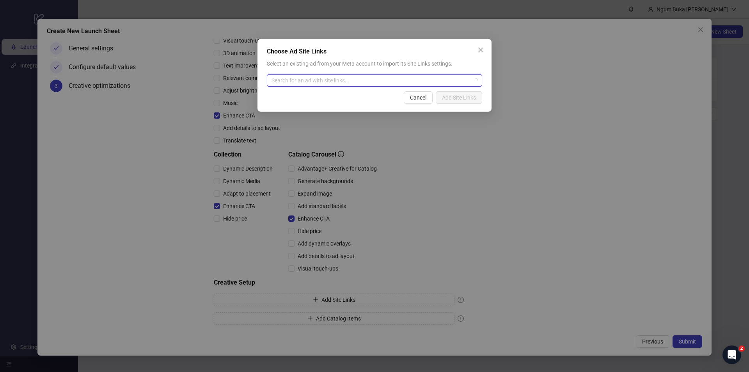
click at [367, 81] on input "search" at bounding box center [371, 81] width 199 height 12
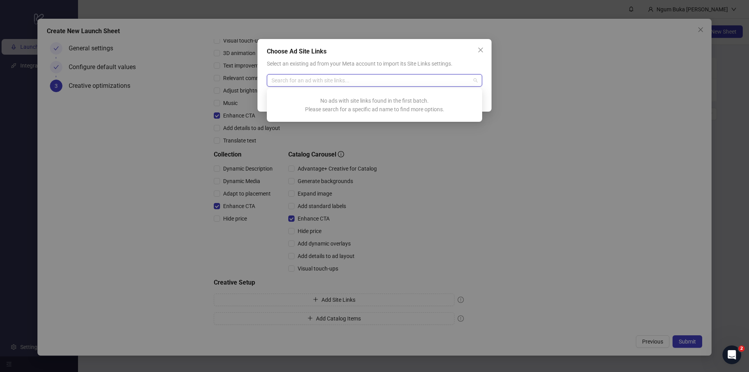
click at [424, 161] on div "Choose Ad Site Links Select an existing ad from your Meta account to import its…" at bounding box center [374, 186] width 749 height 372
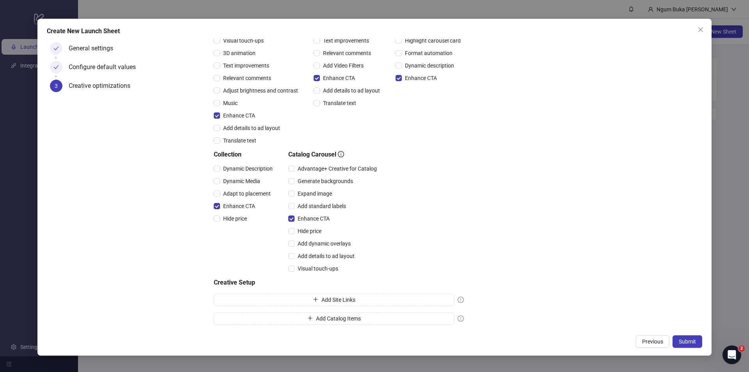
click at [492, 204] on div "Creative optimizations Choose your default Advantage+ Creative and Multi-Advert…" at bounding box center [456, 132] width 485 height 392
drag, startPoint x: 697, startPoint y: 343, endPoint x: 670, endPoint y: 328, distance: 30.5
click at [697, 343] on button "Submit" at bounding box center [688, 341] width 30 height 12
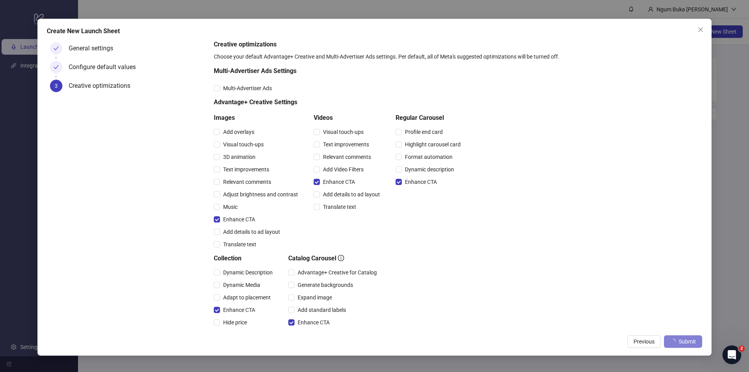
scroll to position [0, 0]
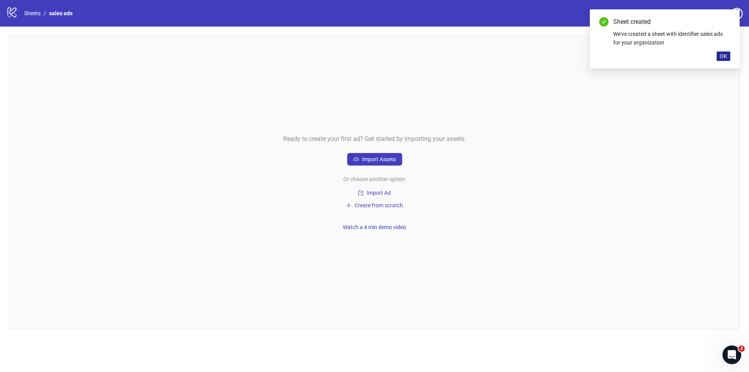
click at [723, 53] on span "OK" at bounding box center [723, 56] width 7 height 6
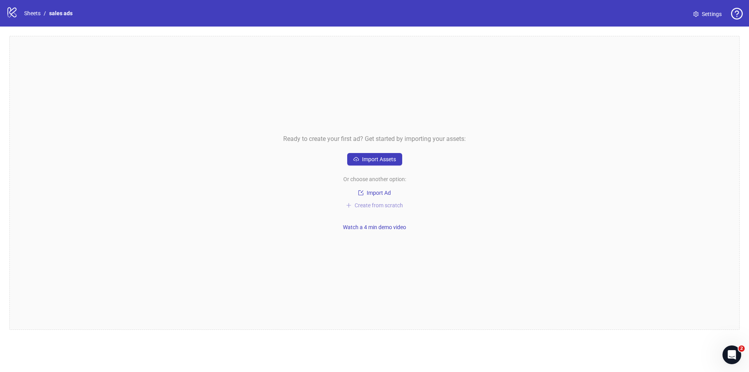
click at [380, 202] on span "Create from scratch" at bounding box center [379, 205] width 48 height 6
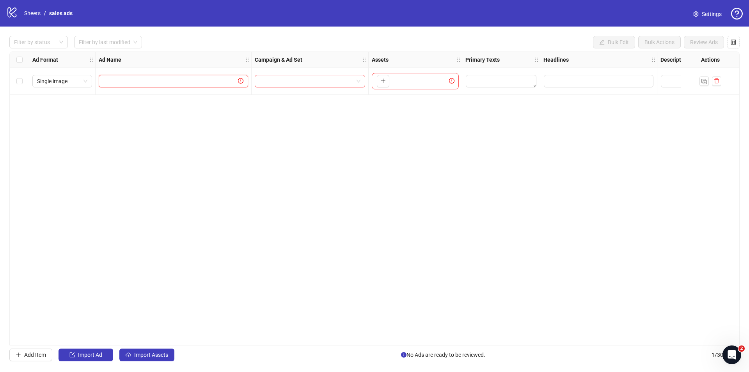
click at [136, 81] on input "text" at bounding box center [169, 81] width 133 height 9
click at [287, 85] on input "search" at bounding box center [306, 81] width 94 height 12
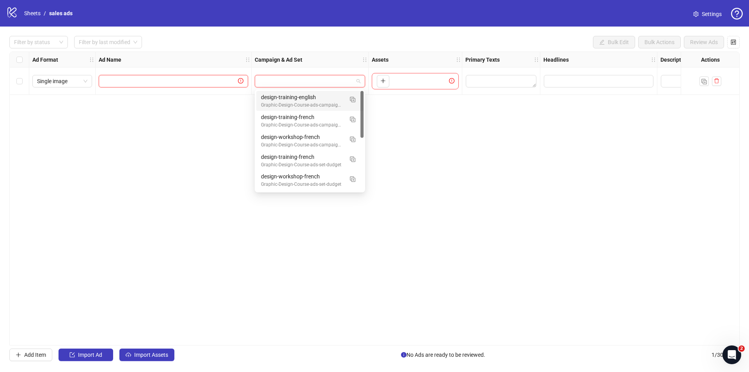
click at [163, 83] on input "text" at bounding box center [169, 81] width 133 height 9
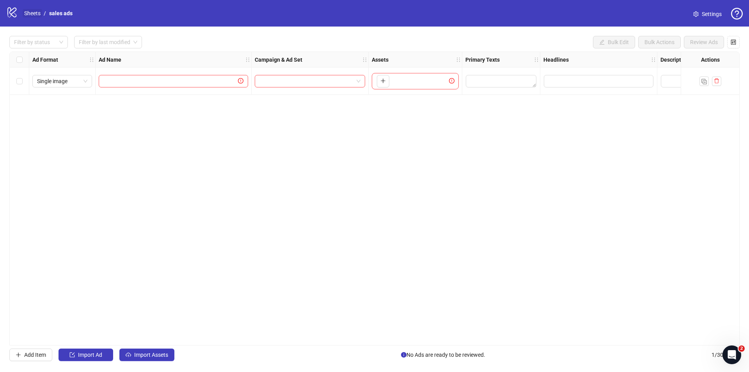
click at [30, 11] on link "Sheets" at bounding box center [33, 13] width 20 height 9
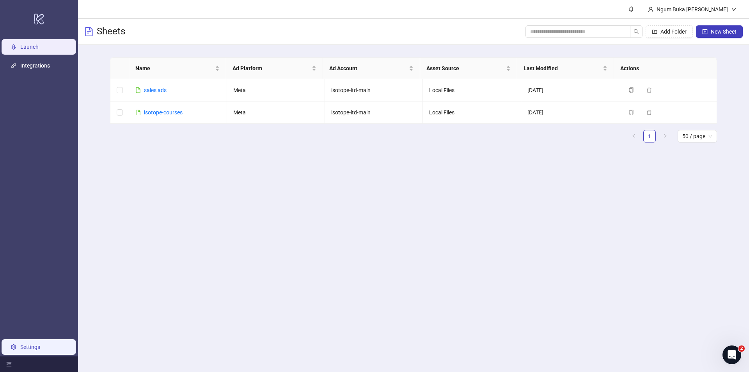
click at [28, 344] on link "Settings" at bounding box center [30, 347] width 20 height 6
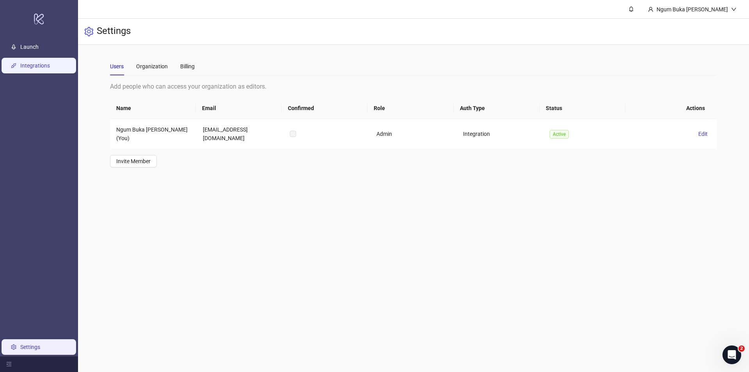
click at [33, 68] on link "Integrations" at bounding box center [35, 65] width 30 height 6
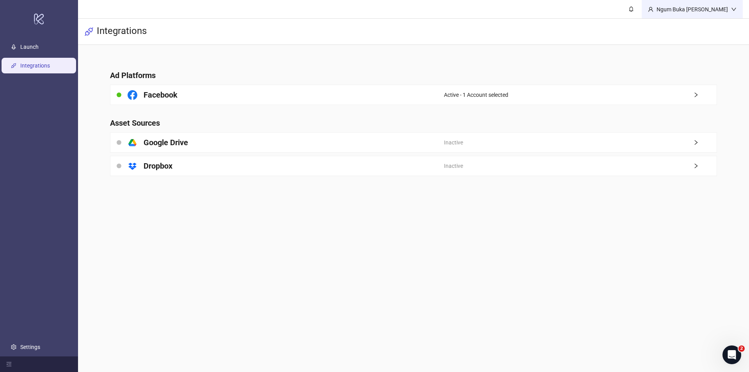
click at [724, 13] on div "Ngum Buka [PERSON_NAME]" at bounding box center [692, 9] width 78 height 9
drag, startPoint x: 388, startPoint y: 19, endPoint x: 270, endPoint y: 20, distance: 118.2
click at [388, 19] on div "Integrations" at bounding box center [413, 32] width 671 height 26
click at [29, 44] on link "Launch" at bounding box center [29, 47] width 18 height 6
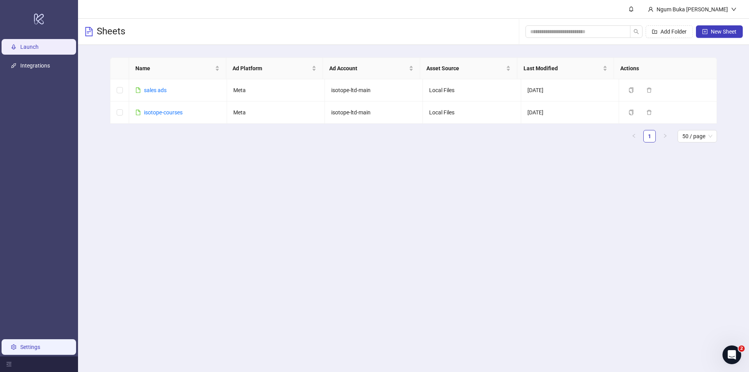
click at [27, 344] on link "Settings" at bounding box center [30, 347] width 20 height 6
